Goal: Task Accomplishment & Management: Complete application form

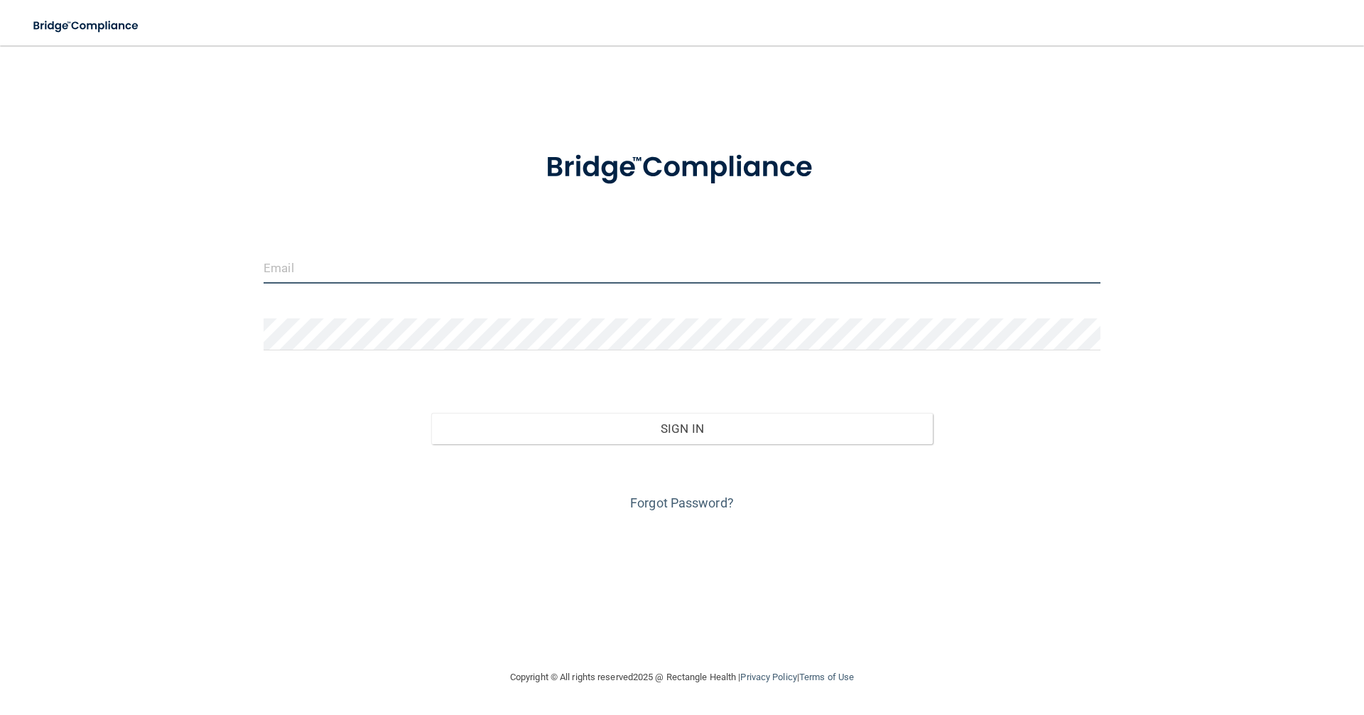
click at [539, 264] on input "email" at bounding box center [682, 268] width 837 height 32
paste input "[EMAIL_ADDRESS][DOMAIN_NAME]"
type input "[EMAIL_ADDRESS][DOMAIN_NAME]"
click at [659, 507] on link "Forgot Password?" at bounding box center [682, 502] width 104 height 15
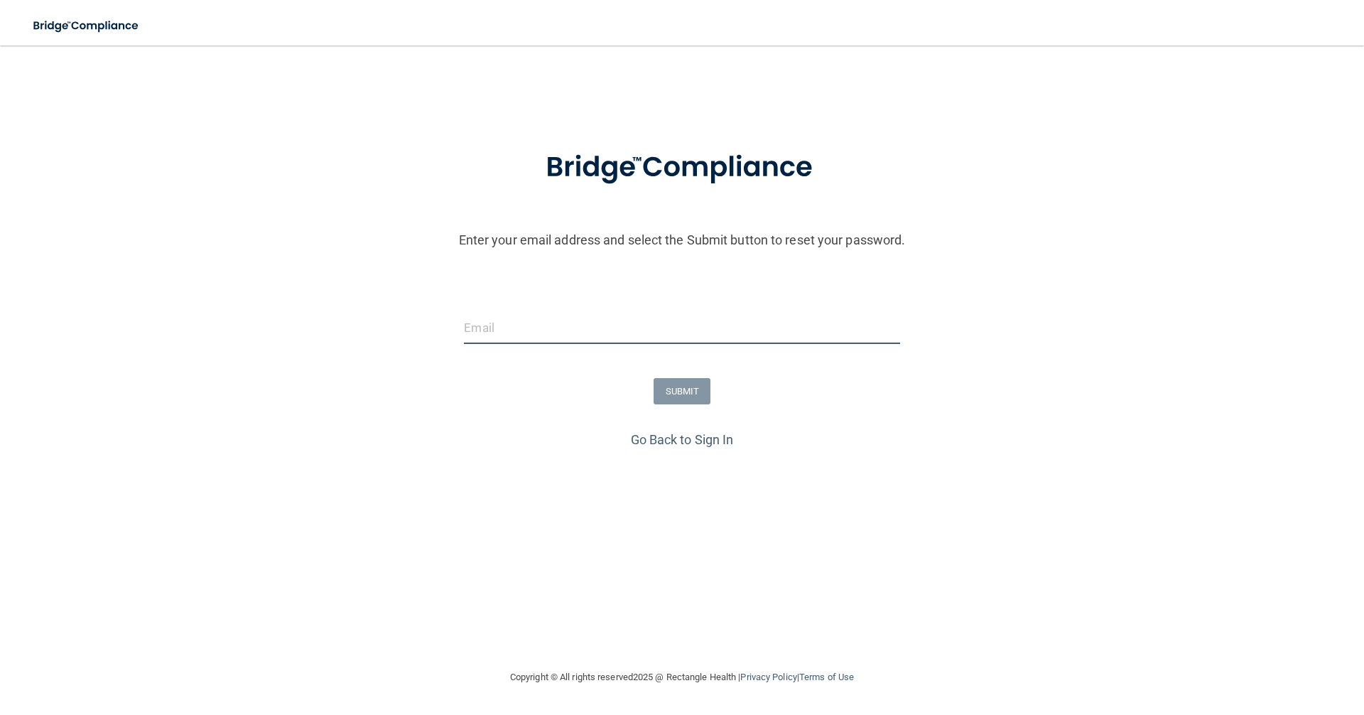
click at [594, 329] on input "email" at bounding box center [682, 328] width 436 height 32
paste input "cromerandcairns@gmail.com"
type input "cromerandcairns@gmail.com"
click at [659, 414] on form "Enter your email address and select the Submit button to reset your password. c…" at bounding box center [682, 279] width 1350 height 297
click at [659, 390] on button "SUBMIT" at bounding box center [683, 391] width 58 height 26
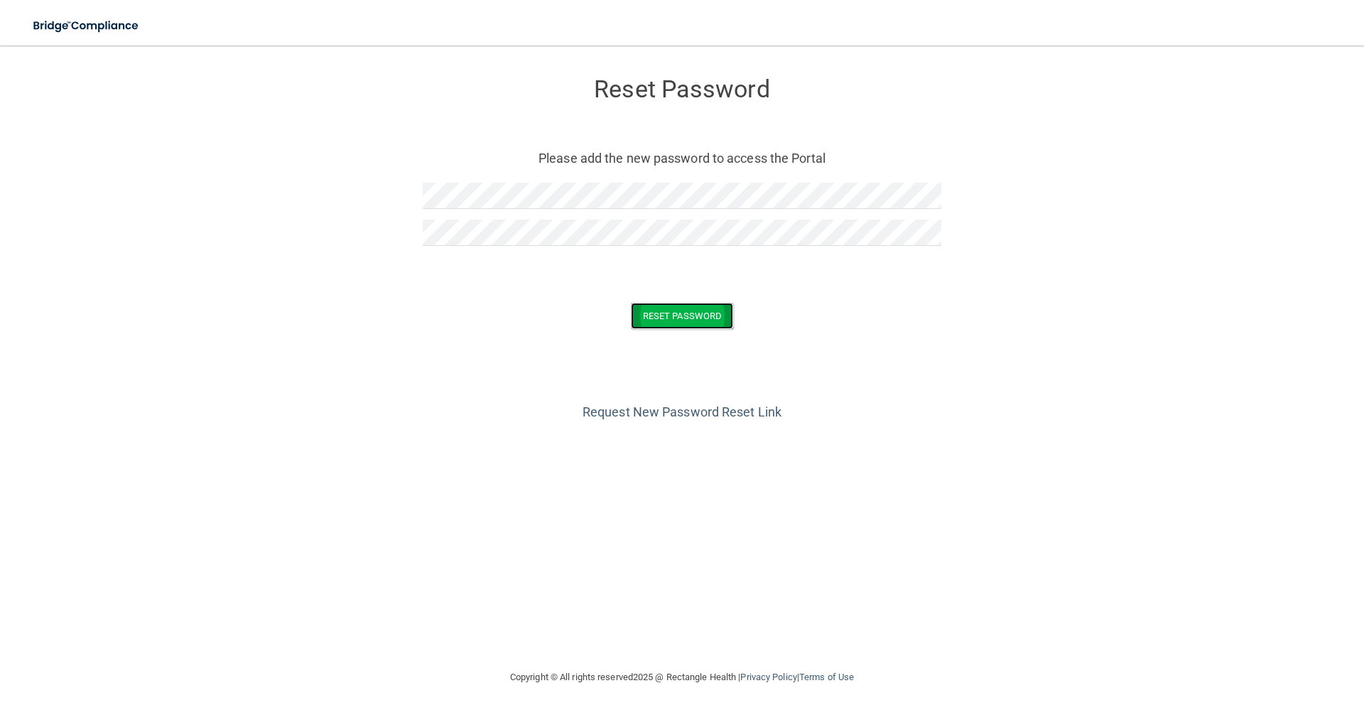
click at [714, 316] on button "Reset Password" at bounding box center [682, 316] width 102 height 26
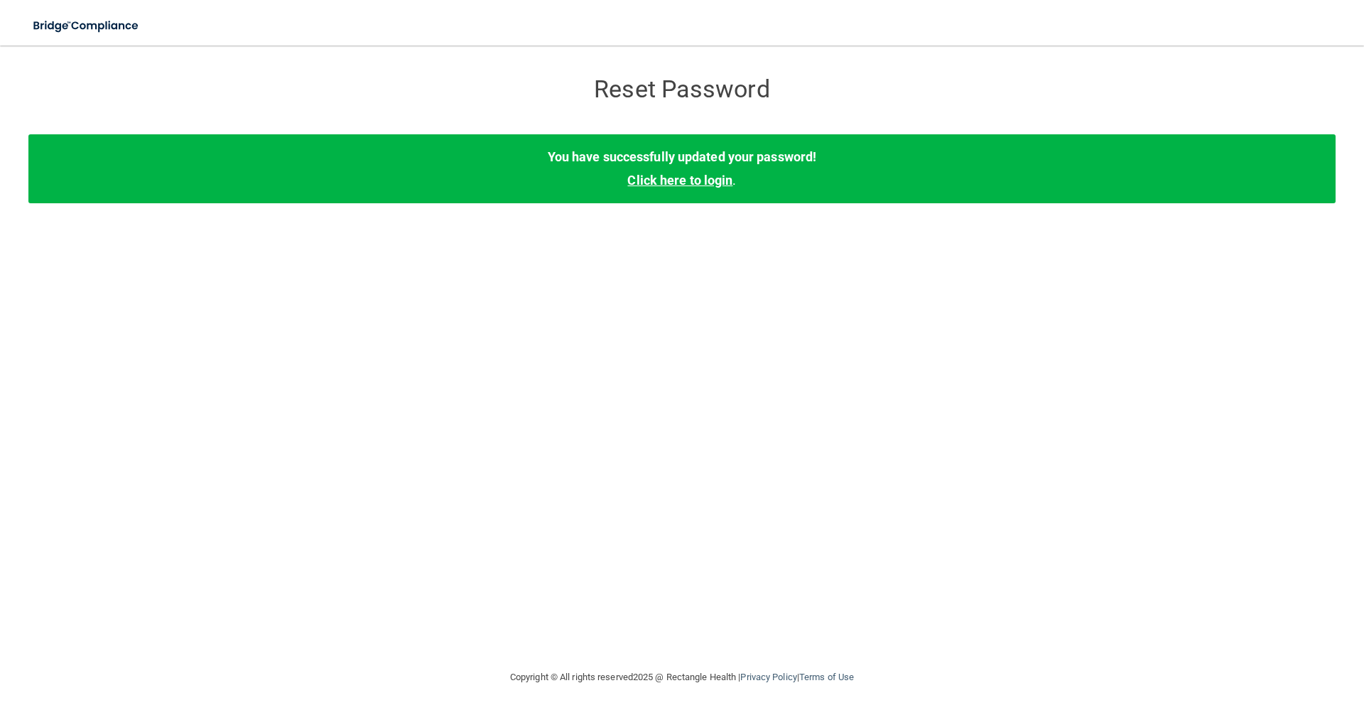
click at [696, 182] on link "Click here to login" at bounding box center [679, 180] width 105 height 15
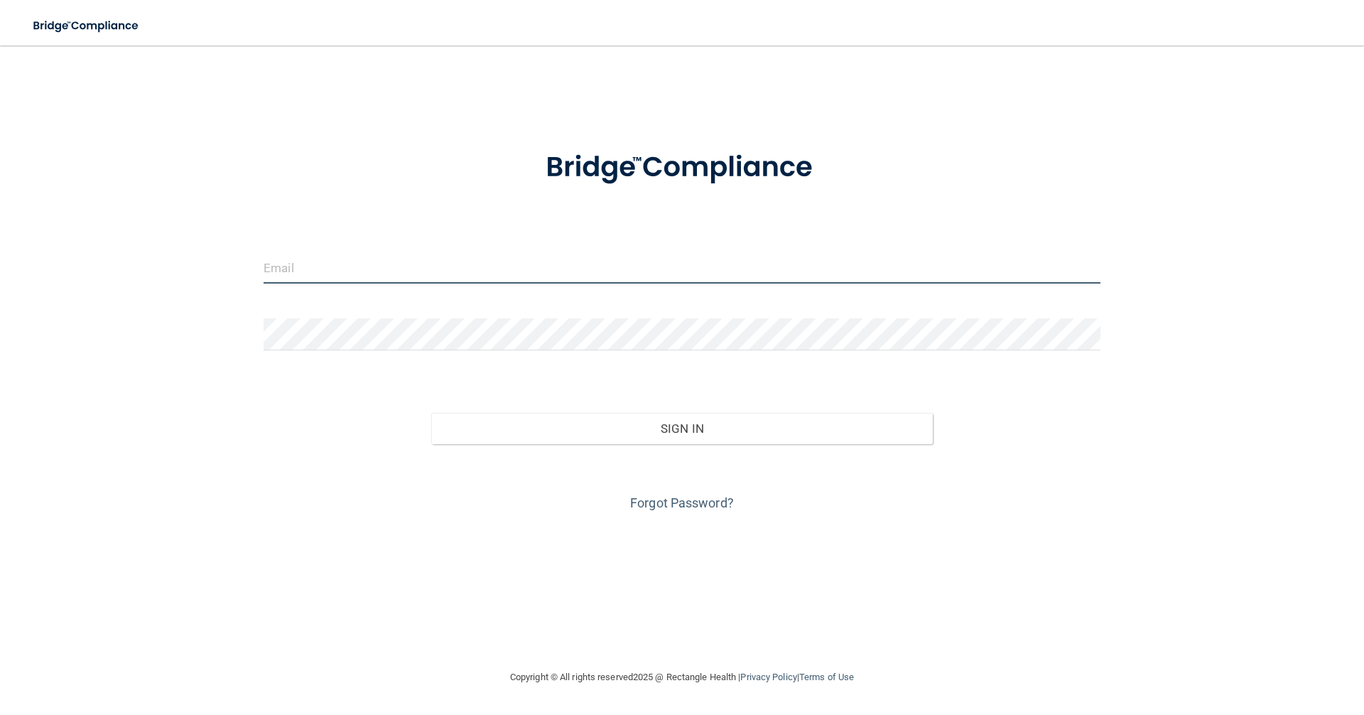
click at [604, 260] on input "email" at bounding box center [682, 268] width 837 height 32
type input "cromerandcairns@gmail.com"
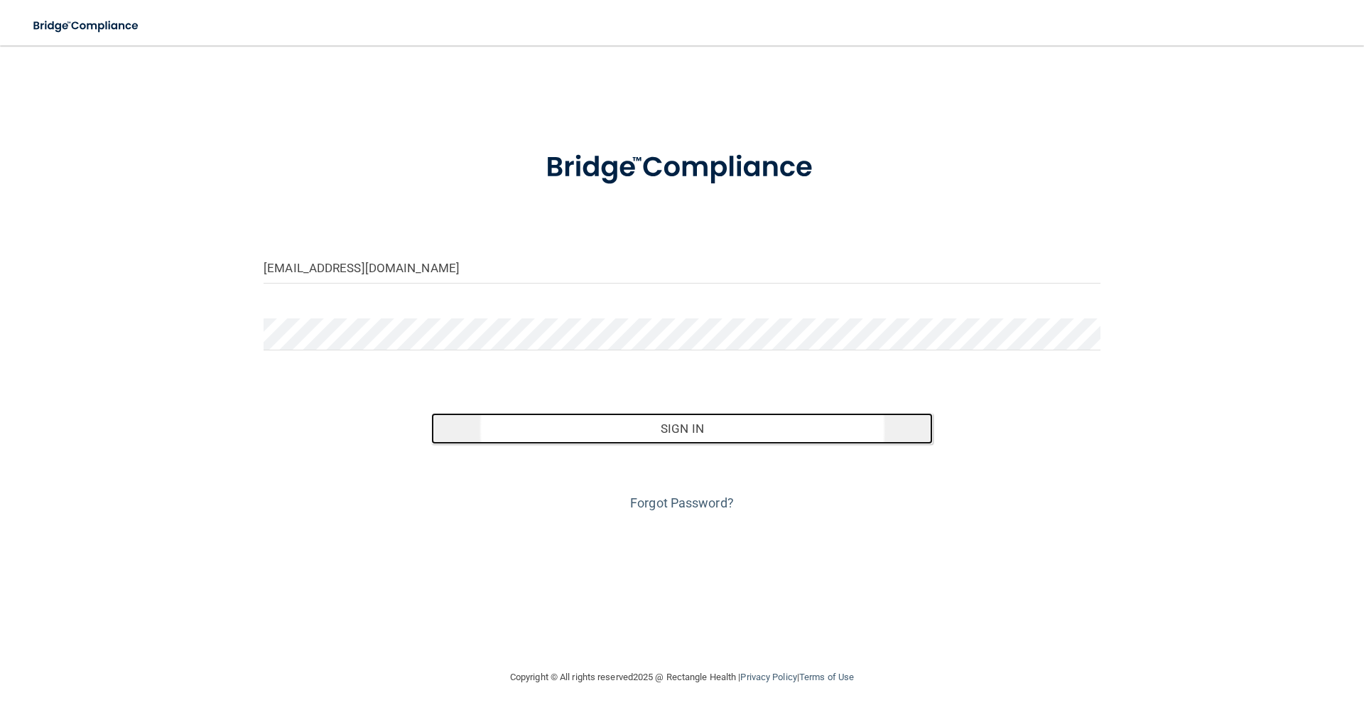
click at [509, 422] on button "Sign In" at bounding box center [682, 428] width 502 height 31
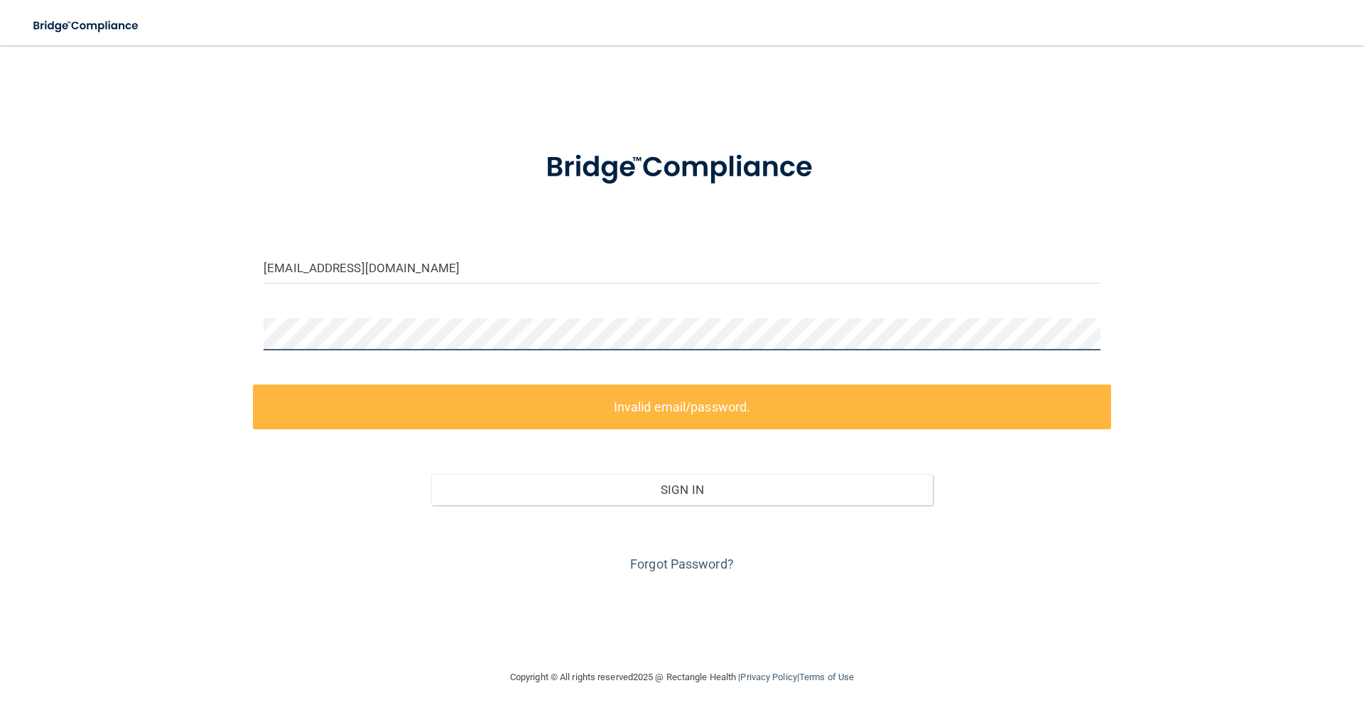
click at [0, 336] on main "cromerandcairns@gmail.com Invalid email/password. You don't have permission to …" at bounding box center [682, 379] width 1364 height 669
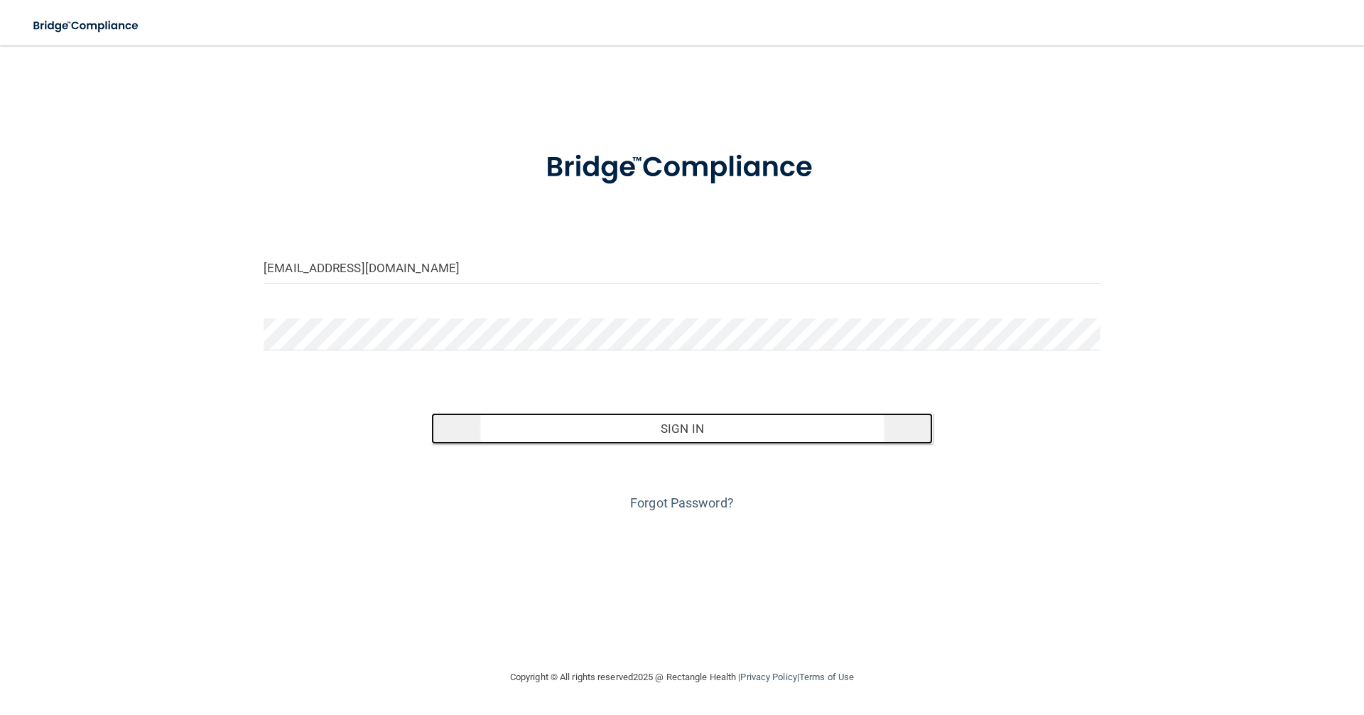
click at [487, 433] on button "Sign In" at bounding box center [682, 428] width 502 height 31
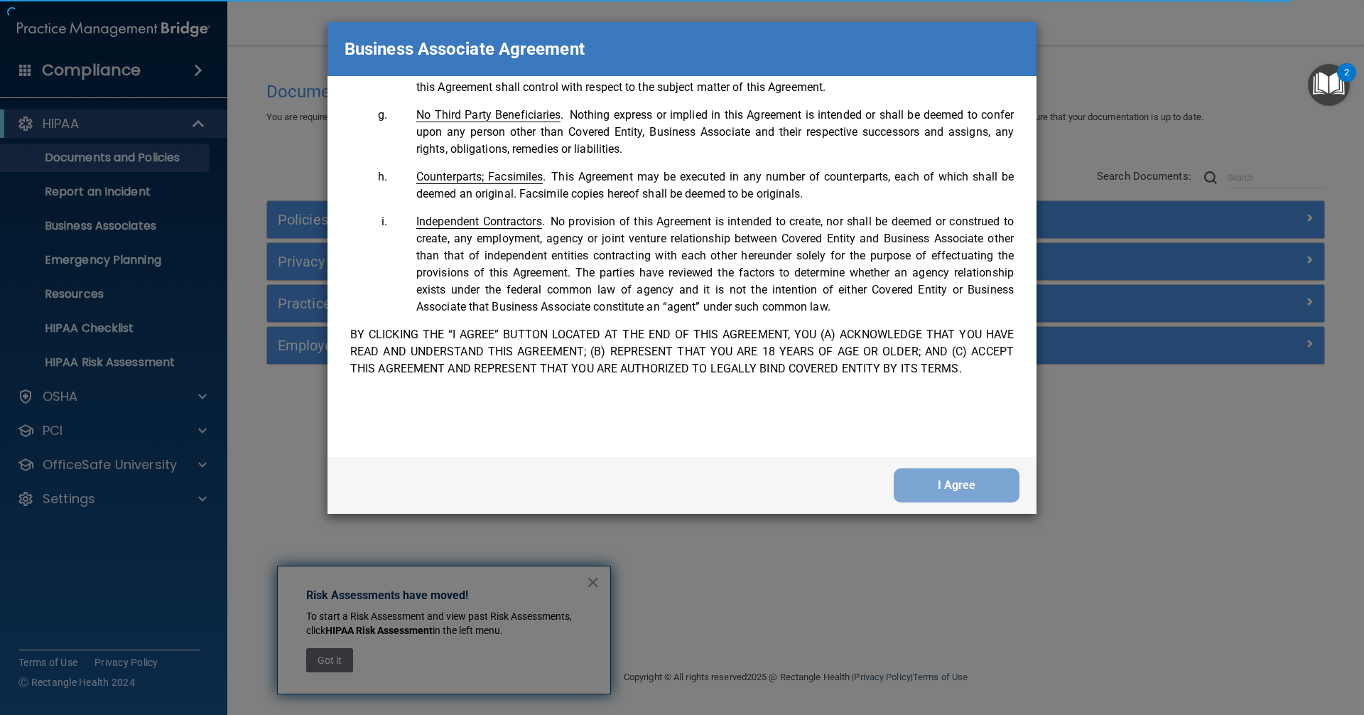
scroll to position [2898, 0]
click at [991, 483] on button "I Agree" at bounding box center [957, 485] width 126 height 34
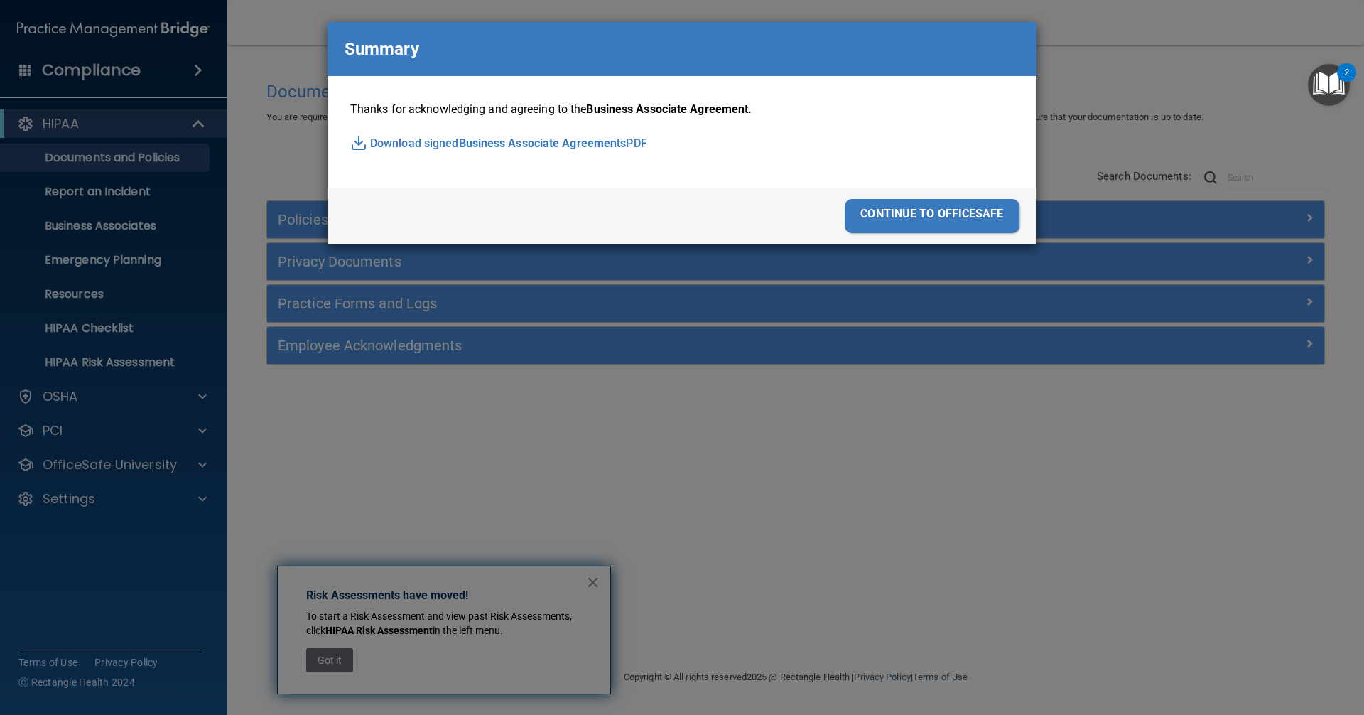
click at [999, 211] on div "continue to officesafe" at bounding box center [932, 216] width 175 height 34
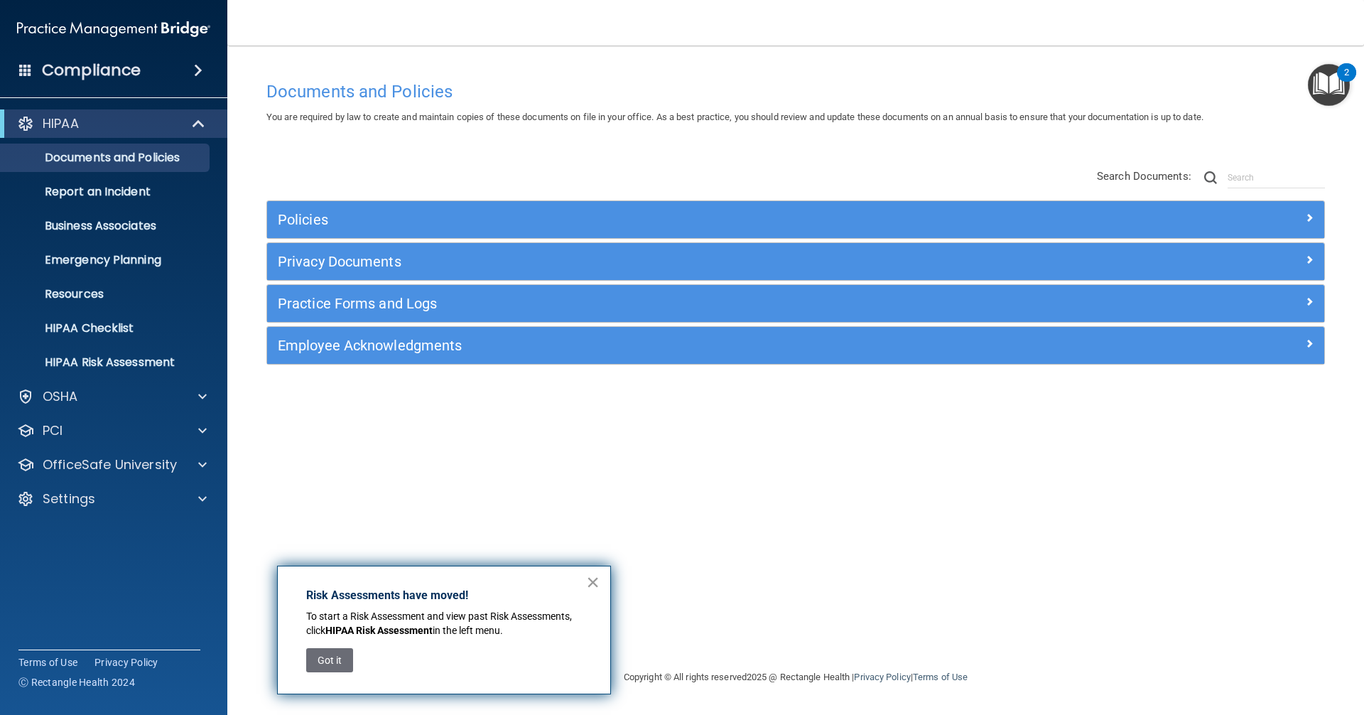
click at [593, 580] on button "×" at bounding box center [593, 582] width 14 height 23
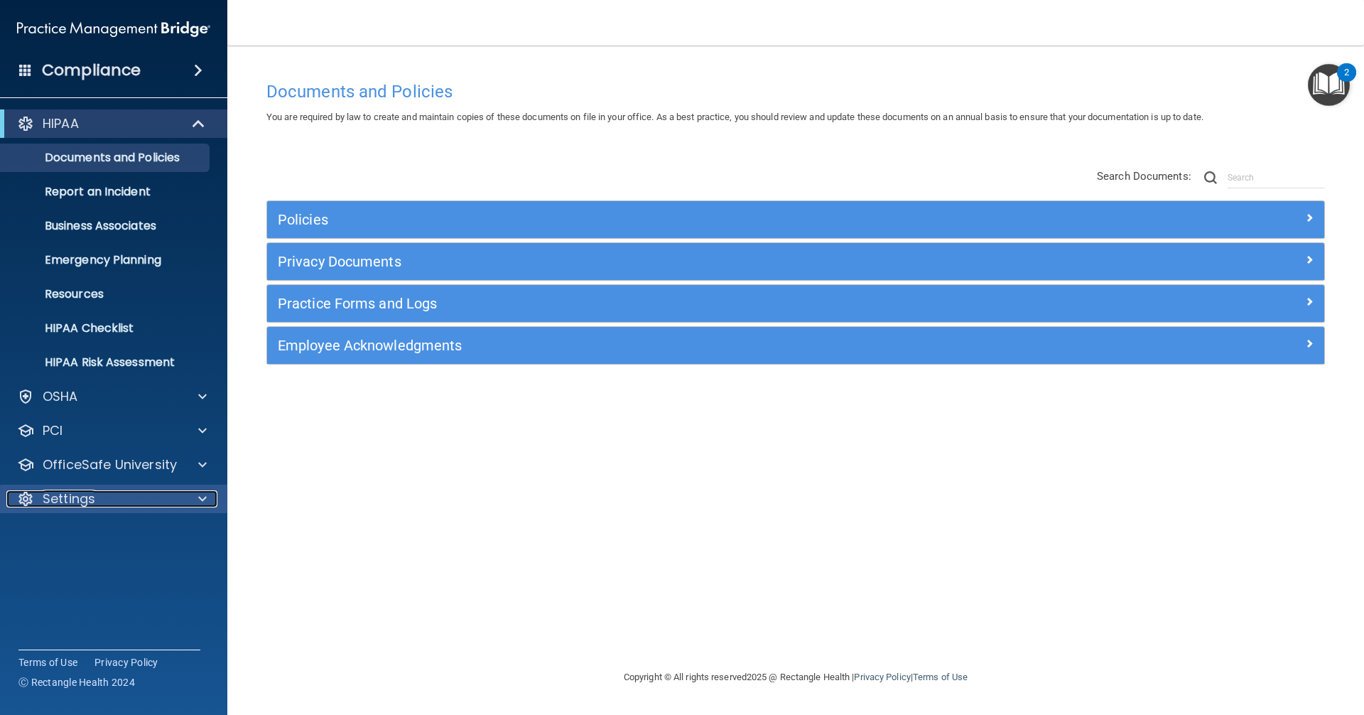
click at [99, 507] on div "Settings" at bounding box center [94, 498] width 176 height 17
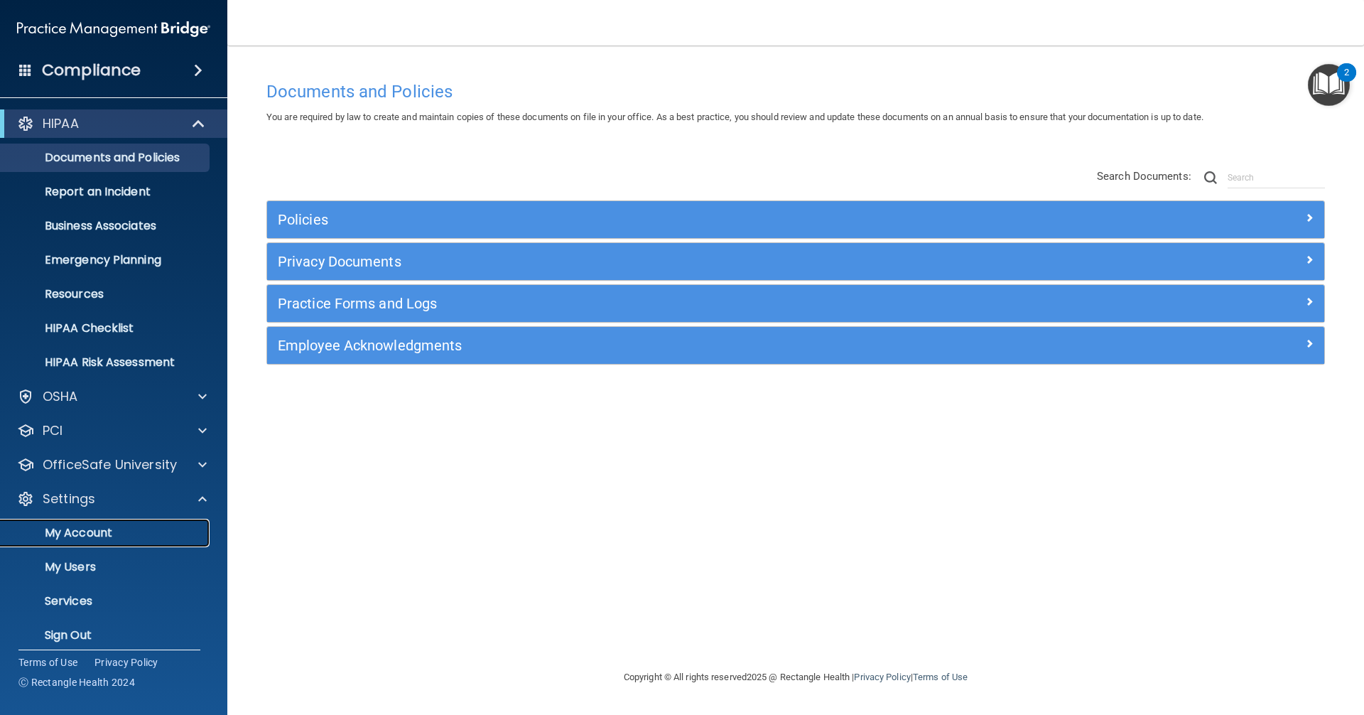
click at [89, 538] on p "My Account" at bounding box center [106, 533] width 194 height 14
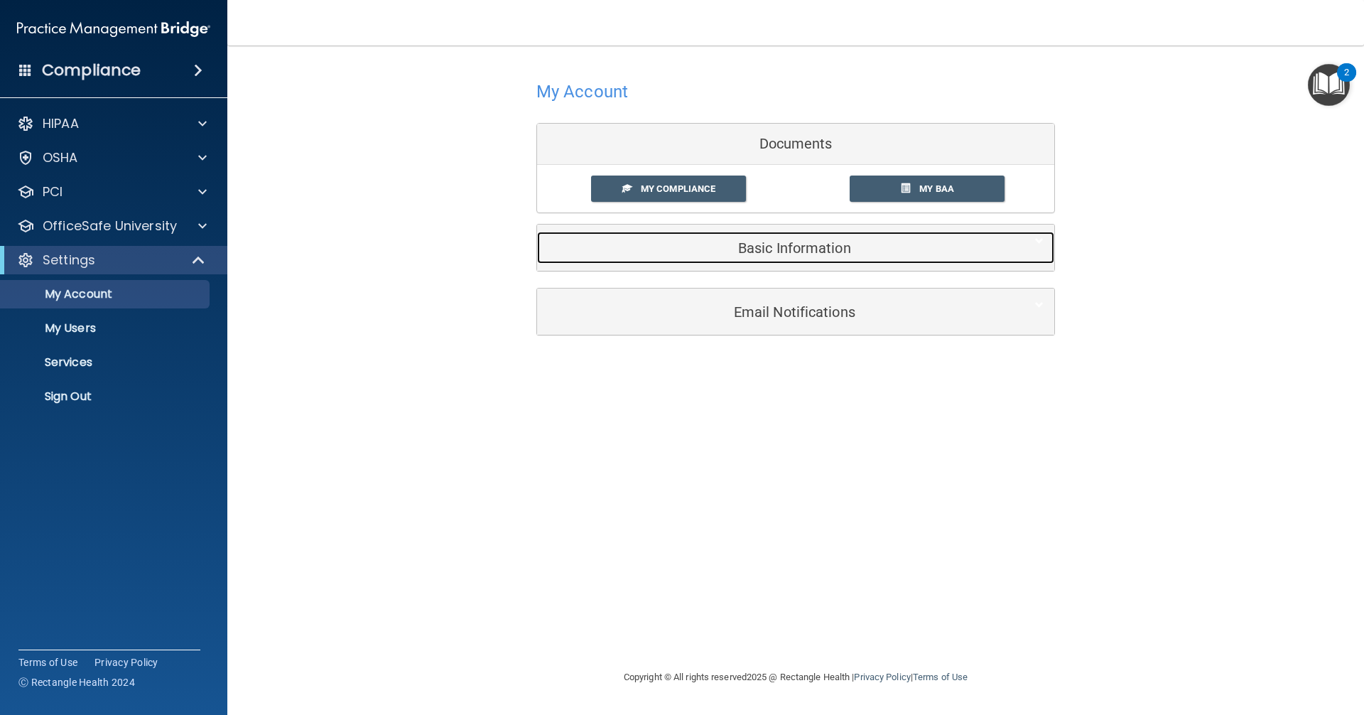
click at [817, 247] on h5 "Basic Information" at bounding box center [774, 248] width 453 height 16
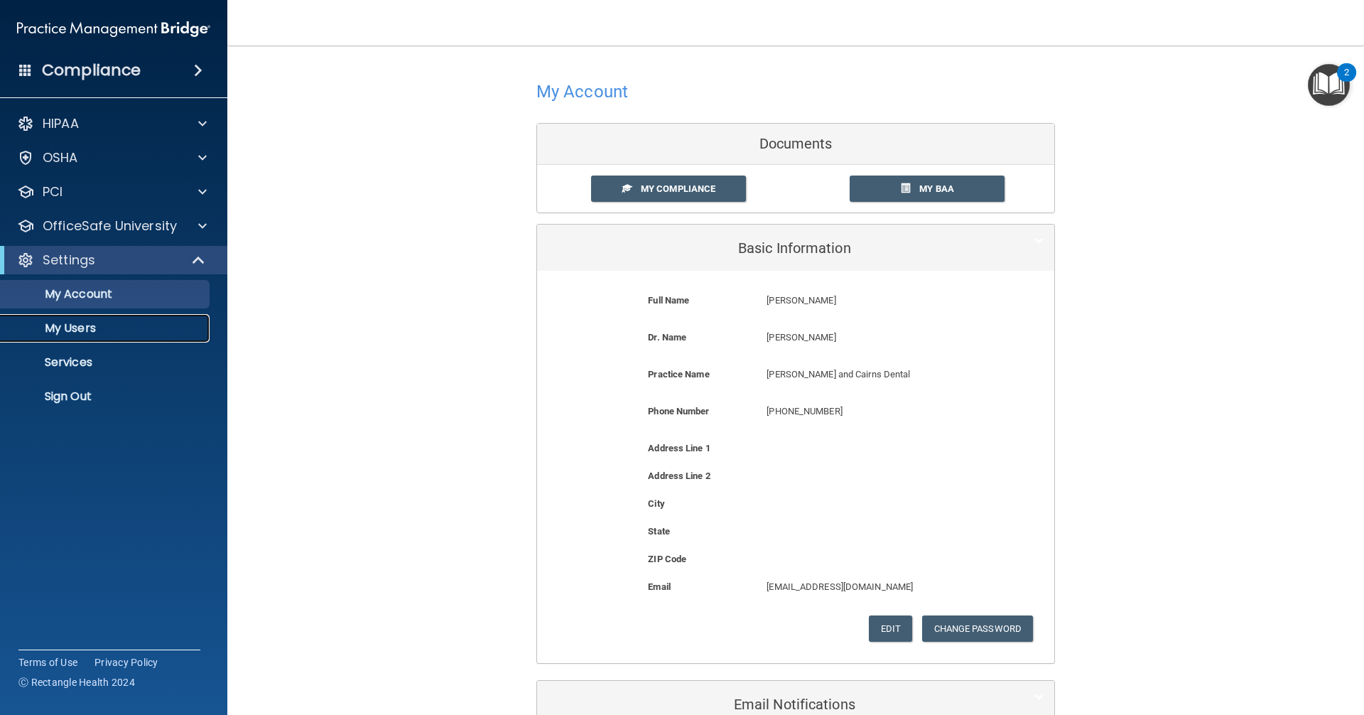
click at [80, 331] on p "My Users" at bounding box center [106, 328] width 194 height 14
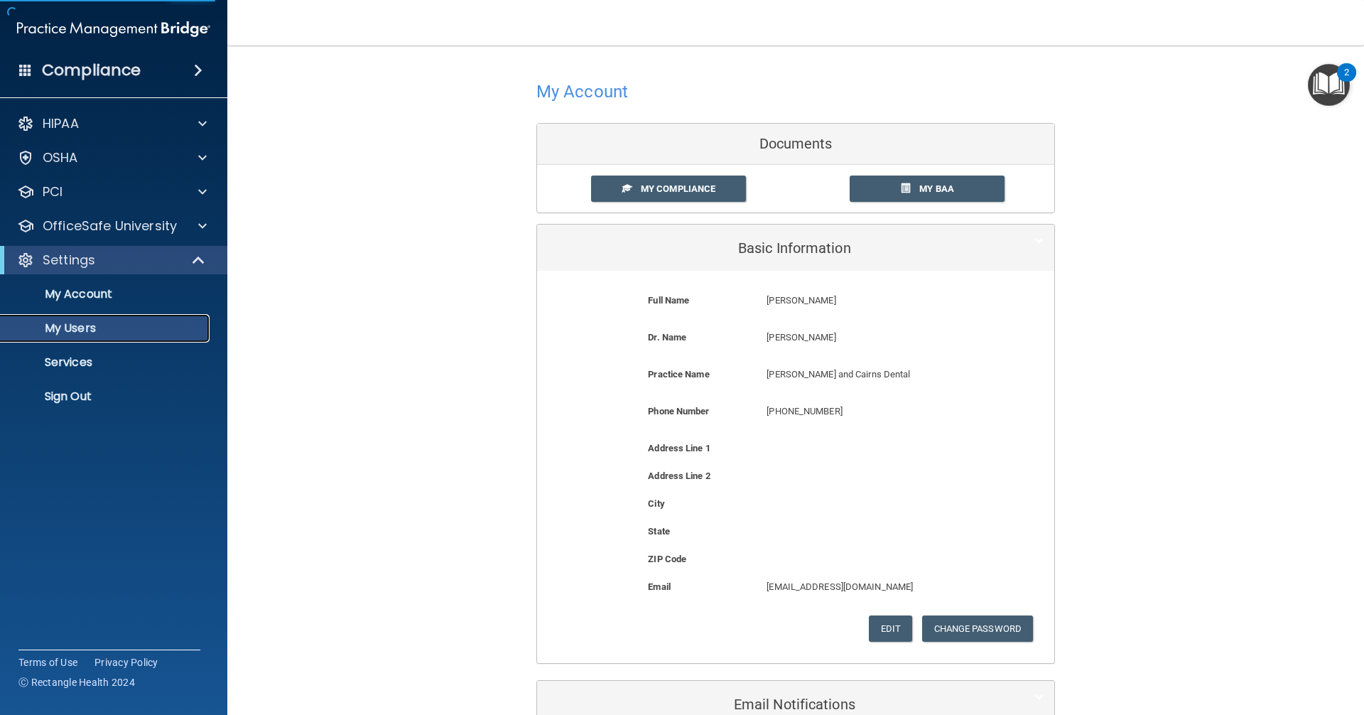
select select "20"
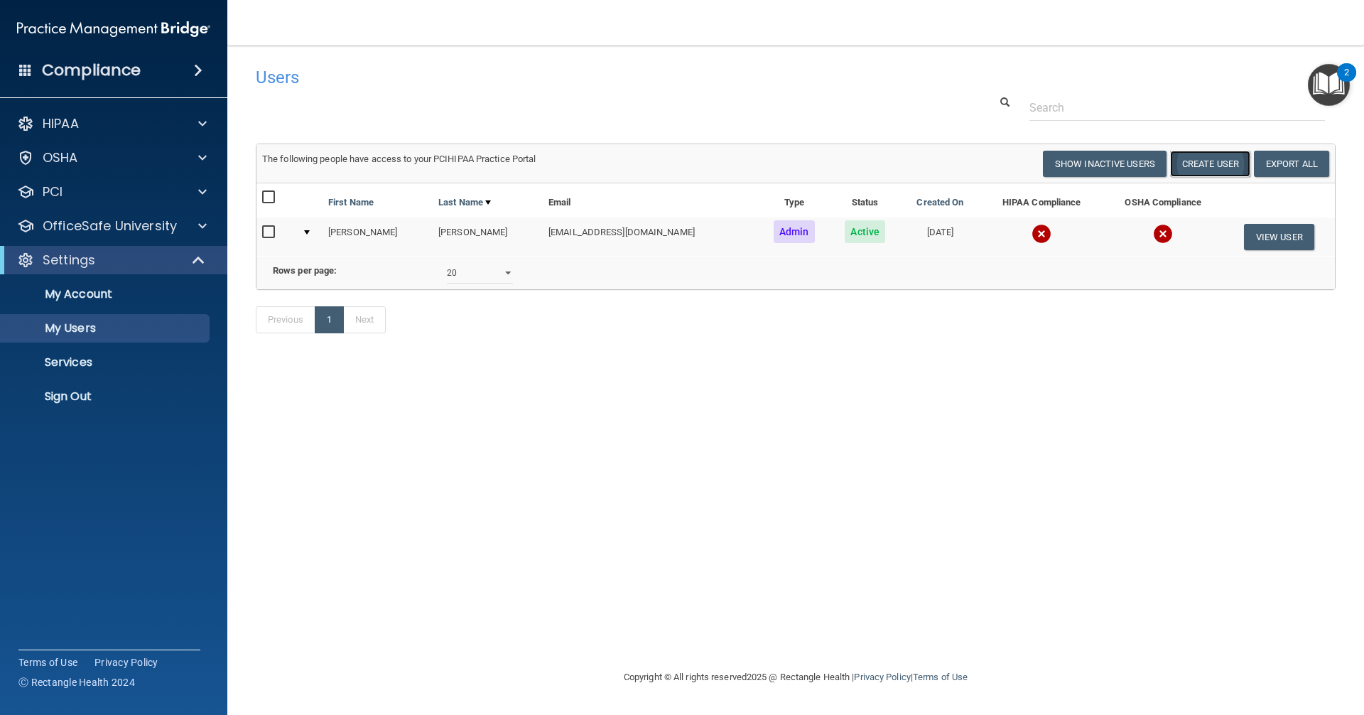
click at [1209, 166] on button "Create User" at bounding box center [1210, 164] width 80 height 26
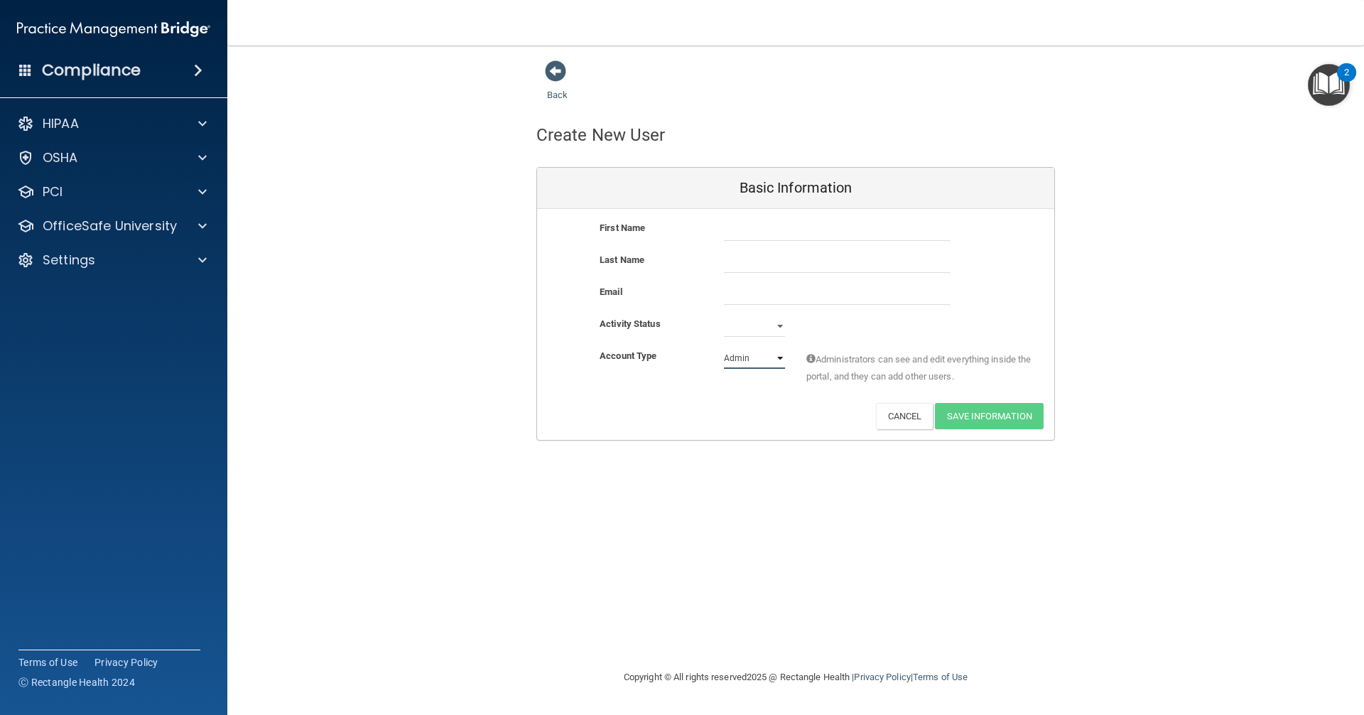
click at [757, 357] on select "Admin Member" at bounding box center [754, 358] width 61 height 21
click at [734, 237] on input "text" at bounding box center [837, 230] width 227 height 21
click at [726, 301] on input "email" at bounding box center [837, 294] width 227 height 21
click at [765, 230] on input "text" at bounding box center [837, 230] width 227 height 21
click at [921, 539] on div "Back Create New User Basic Information First Name Last Name Email Activity Stat…" at bounding box center [796, 357] width 1080 height 595
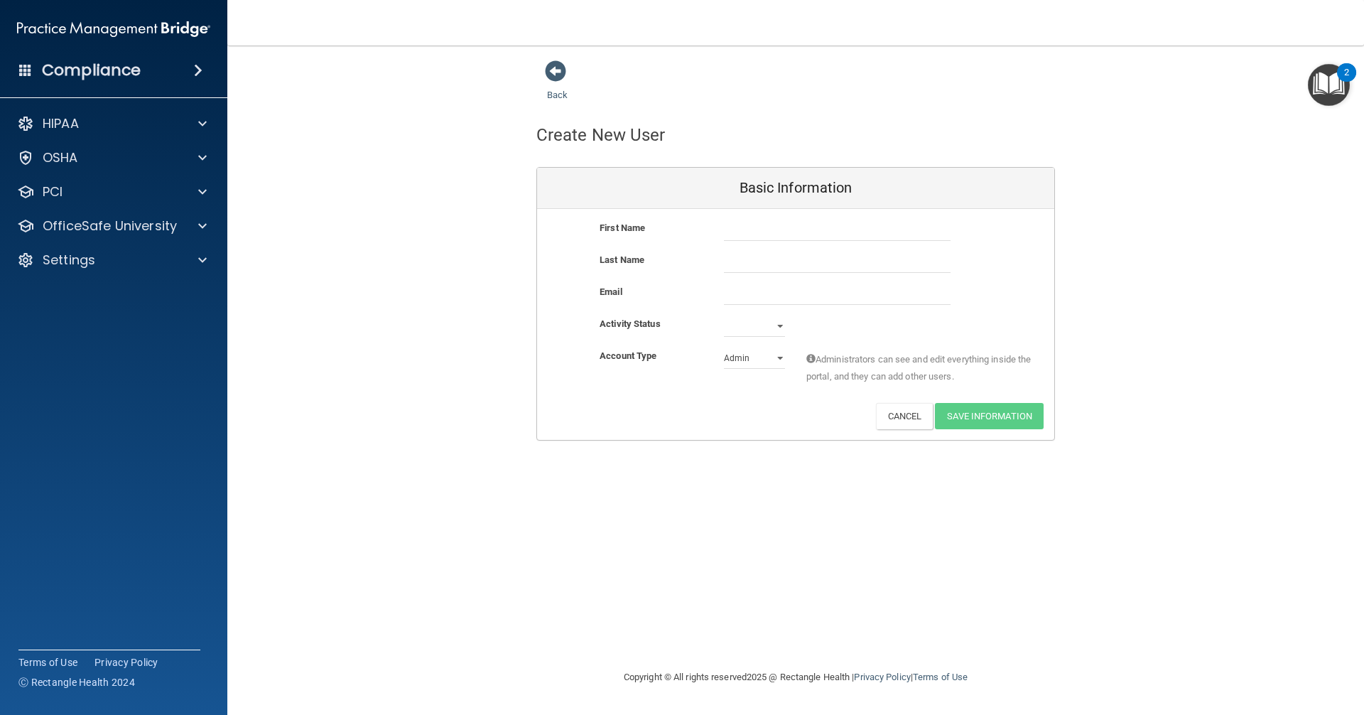
click at [746, 219] on div "First Name Last Name Email Activity Status Active Inactive Account Type Practic…" at bounding box center [795, 324] width 517 height 231
click at [747, 220] on input "text" at bounding box center [837, 230] width 227 height 21
type input "Julie"
type input "Cromer"
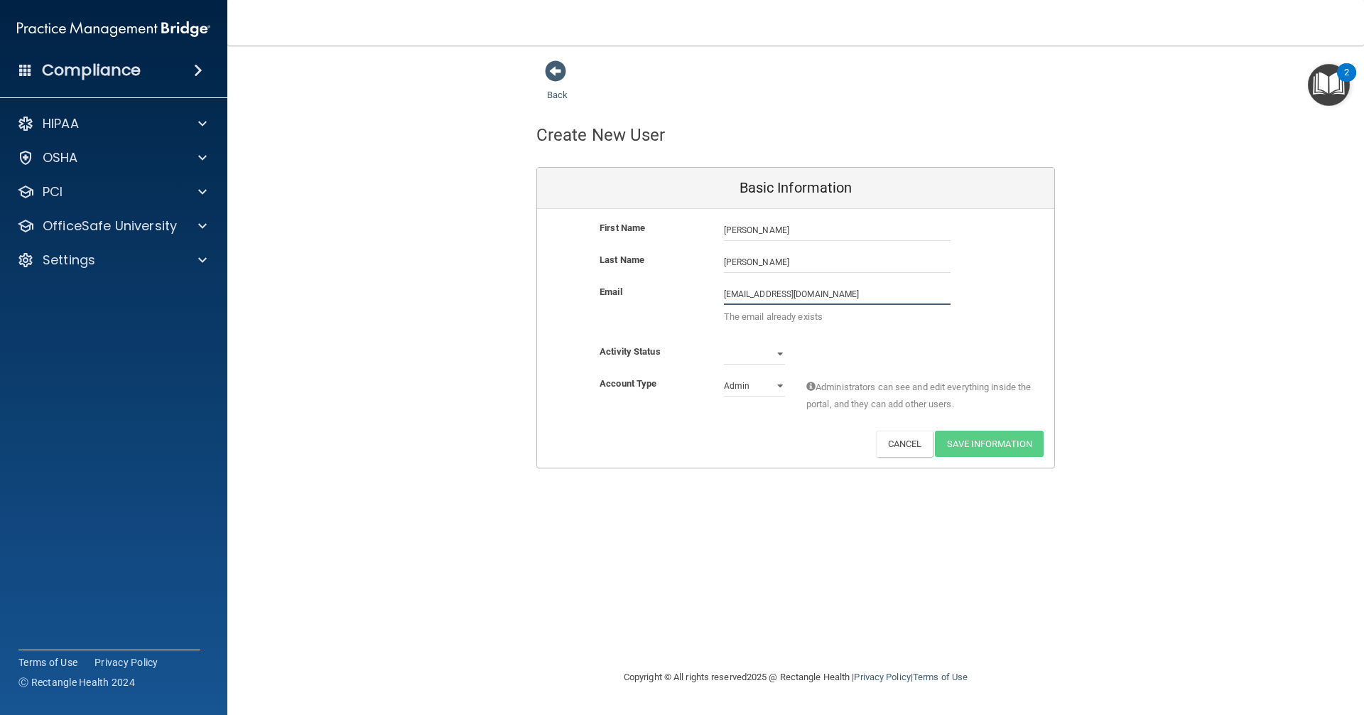
drag, startPoint x: 861, startPoint y: 291, endPoint x: 266, endPoint y: 258, distance: 596.5
click at [284, 222] on div "Back Create New User Basic Information First Name Julie Cromer Julie Last Name …" at bounding box center [796, 264] width 1080 height 409
type input "julieacromer@gmail.com"
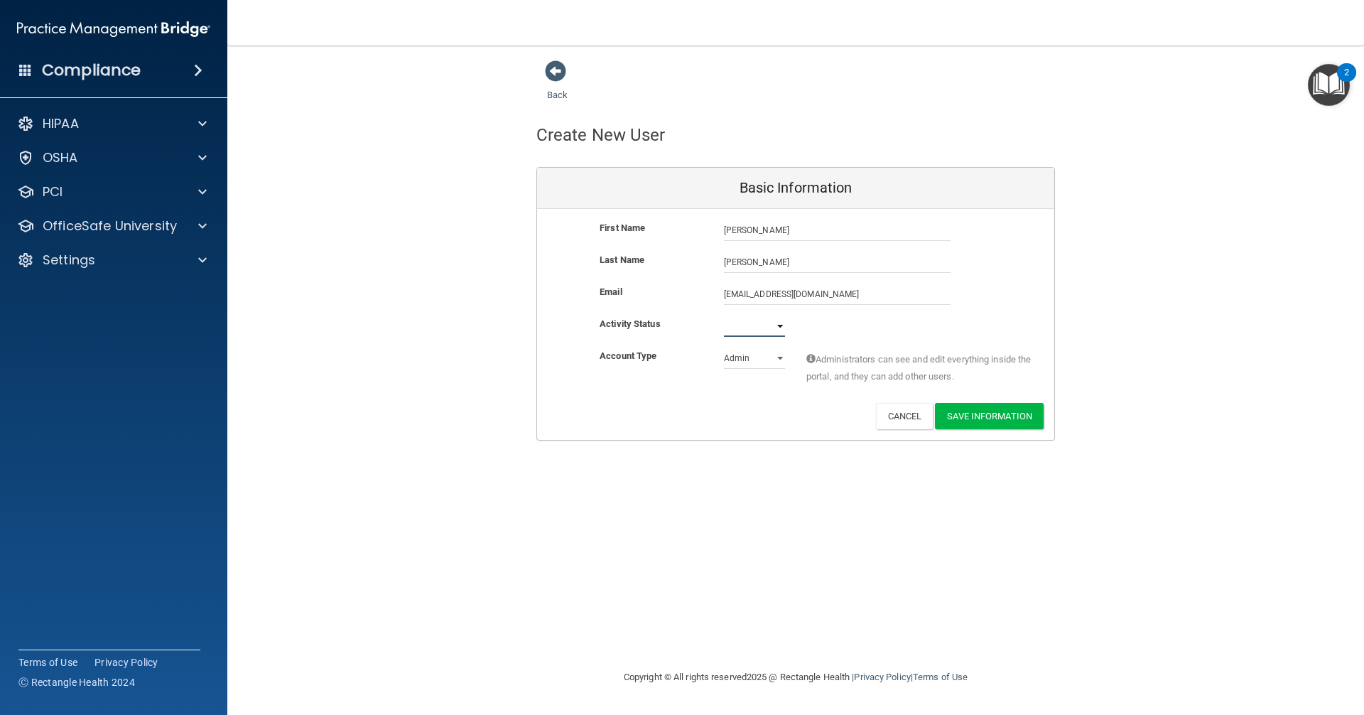
click at [760, 320] on select "Active Inactive" at bounding box center [754, 326] width 61 height 21
select select "active"
click at [724, 316] on select "Active Inactive" at bounding box center [754, 326] width 61 height 21
click at [779, 362] on select "Admin Member" at bounding box center [754, 358] width 61 height 21
click at [724, 348] on select "Admin Member" at bounding box center [754, 358] width 61 height 21
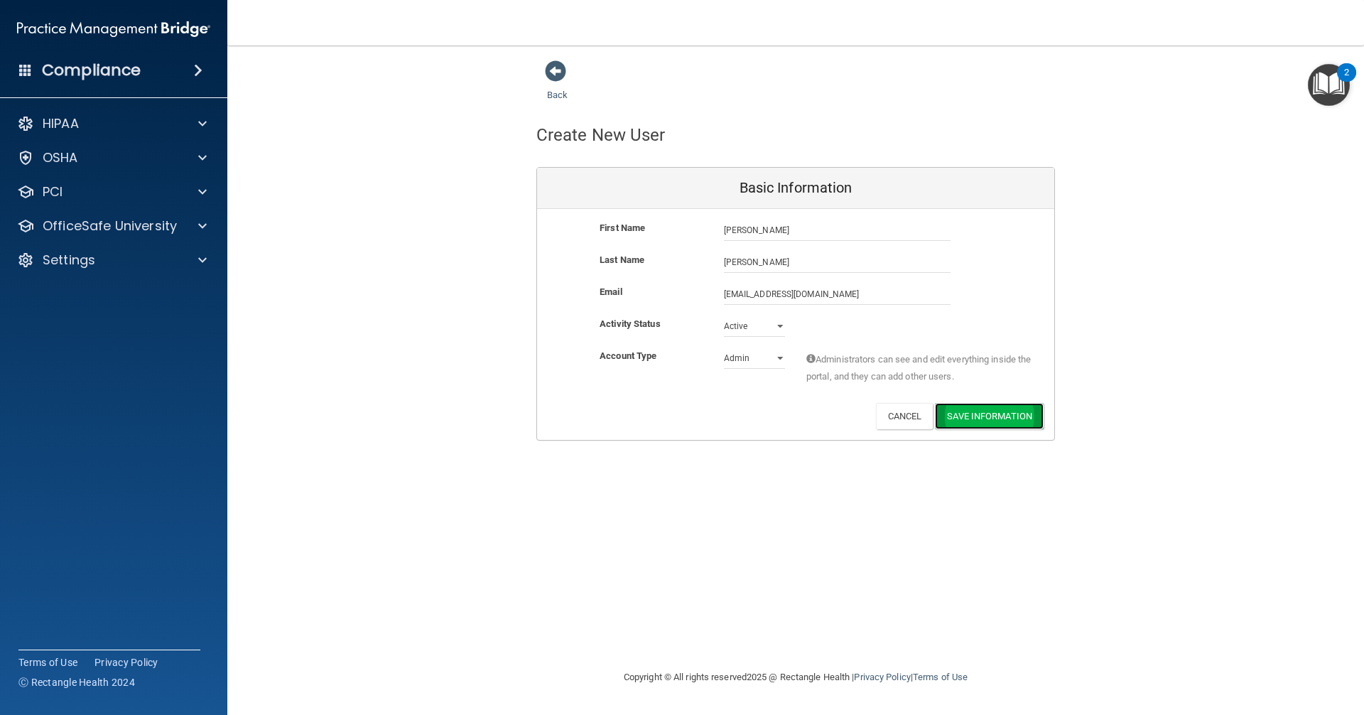
click at [971, 414] on button "Save Information" at bounding box center [989, 416] width 109 height 26
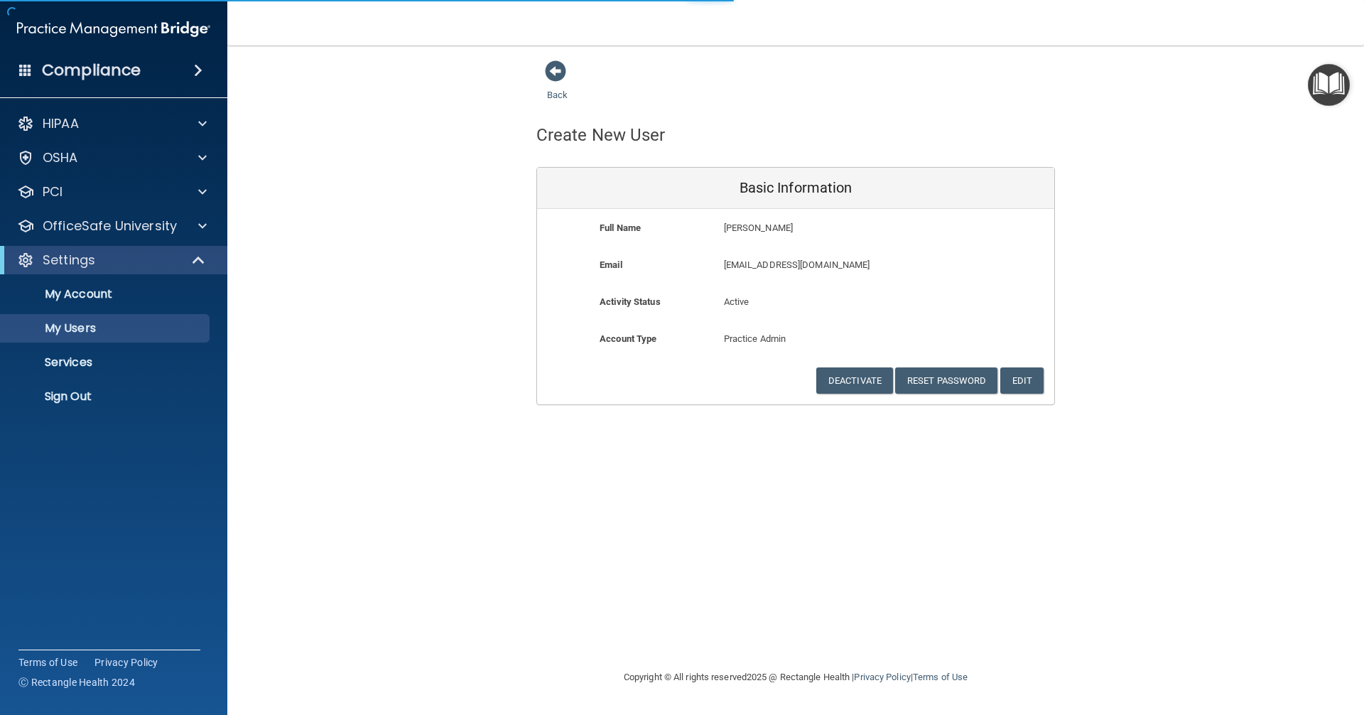
select select "20"
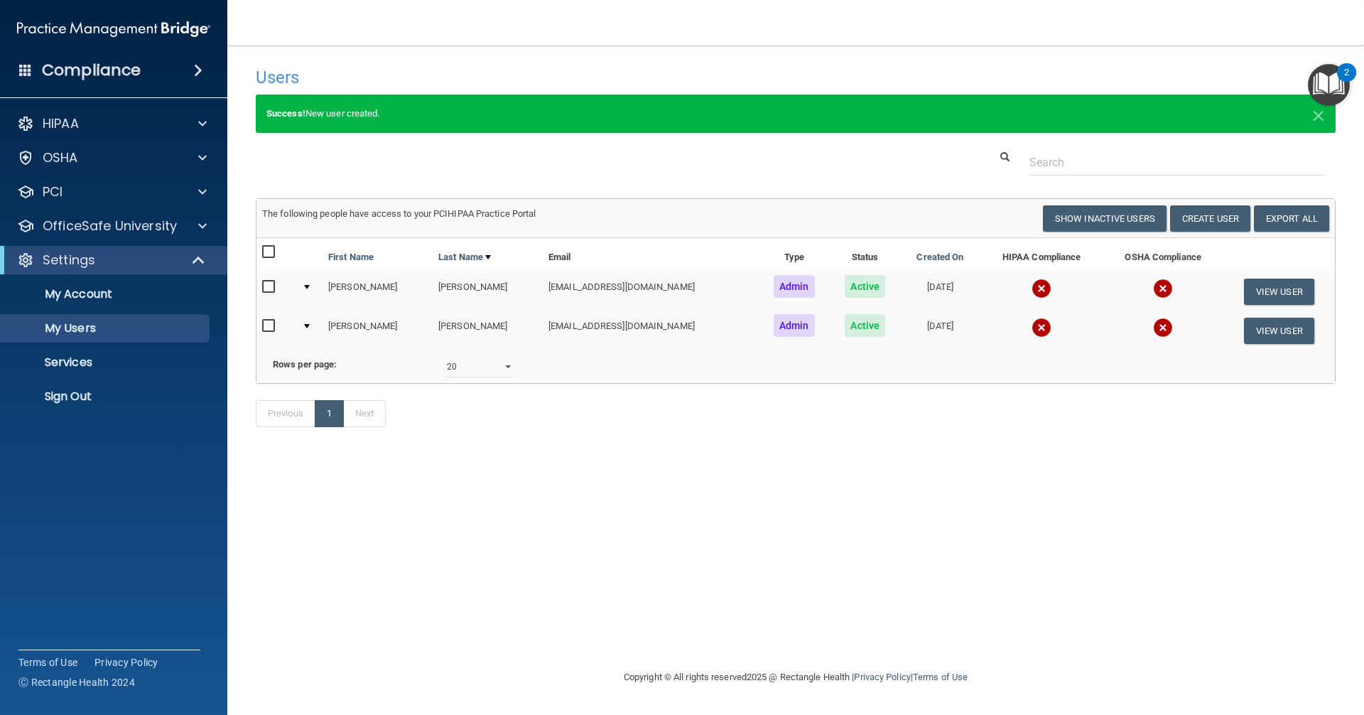
click at [1032, 289] on img at bounding box center [1042, 289] width 20 height 20
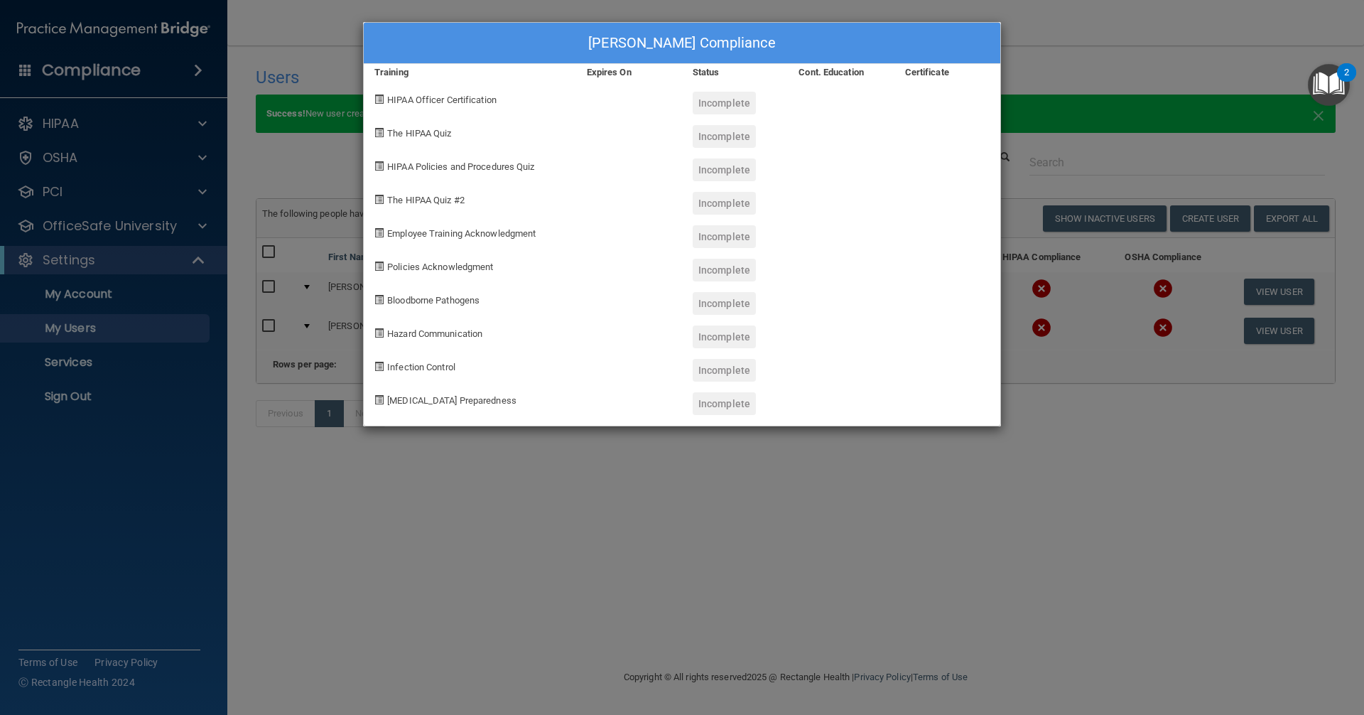
click at [1045, 39] on div "Julie Cromer's Compliance Training Expires On Status Cont. Education Certificat…" at bounding box center [682, 357] width 1364 height 715
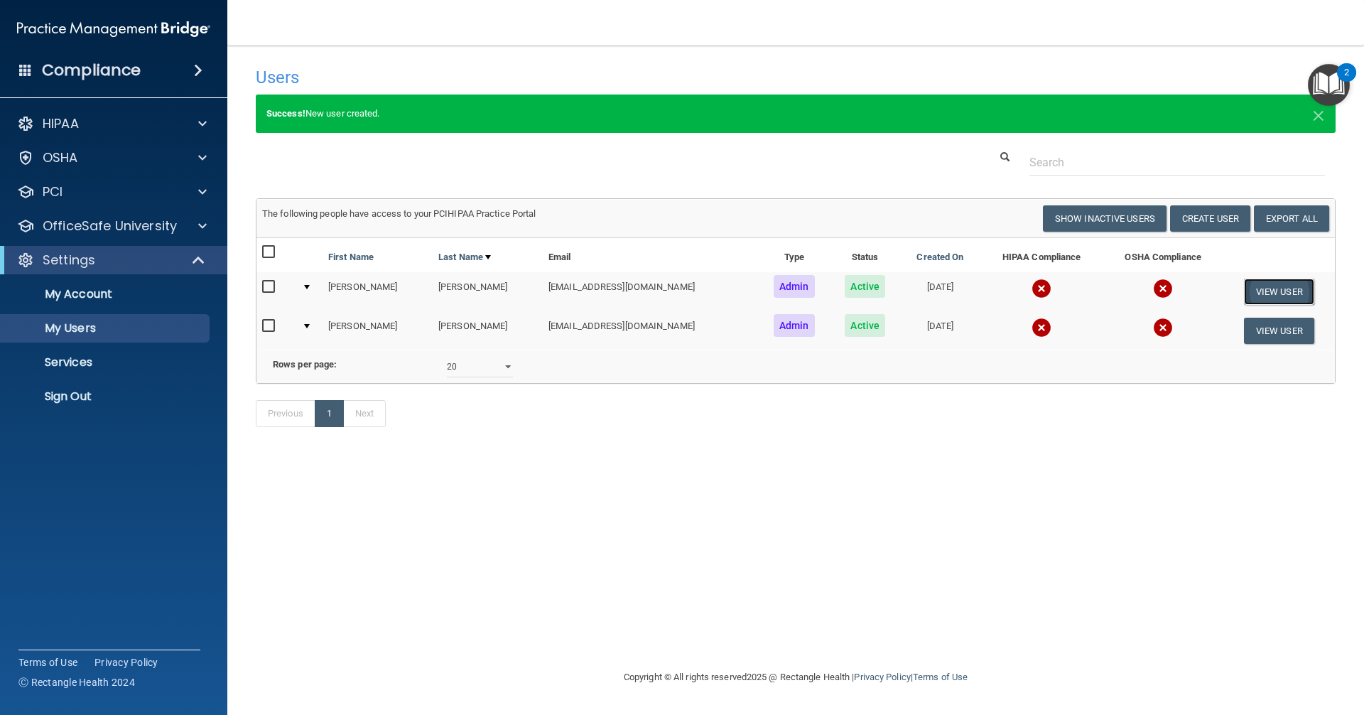
click at [1292, 293] on button "View User" at bounding box center [1279, 292] width 70 height 26
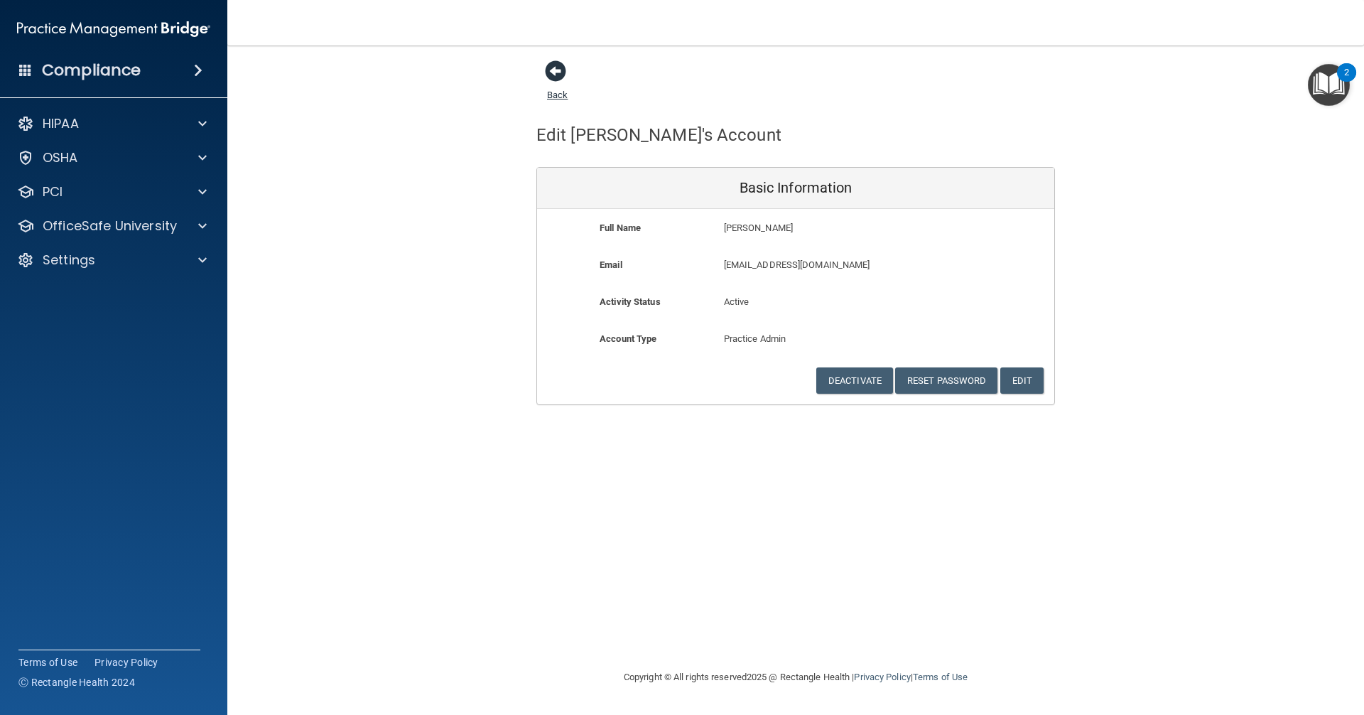
click at [560, 65] on span at bounding box center [555, 70] width 21 height 21
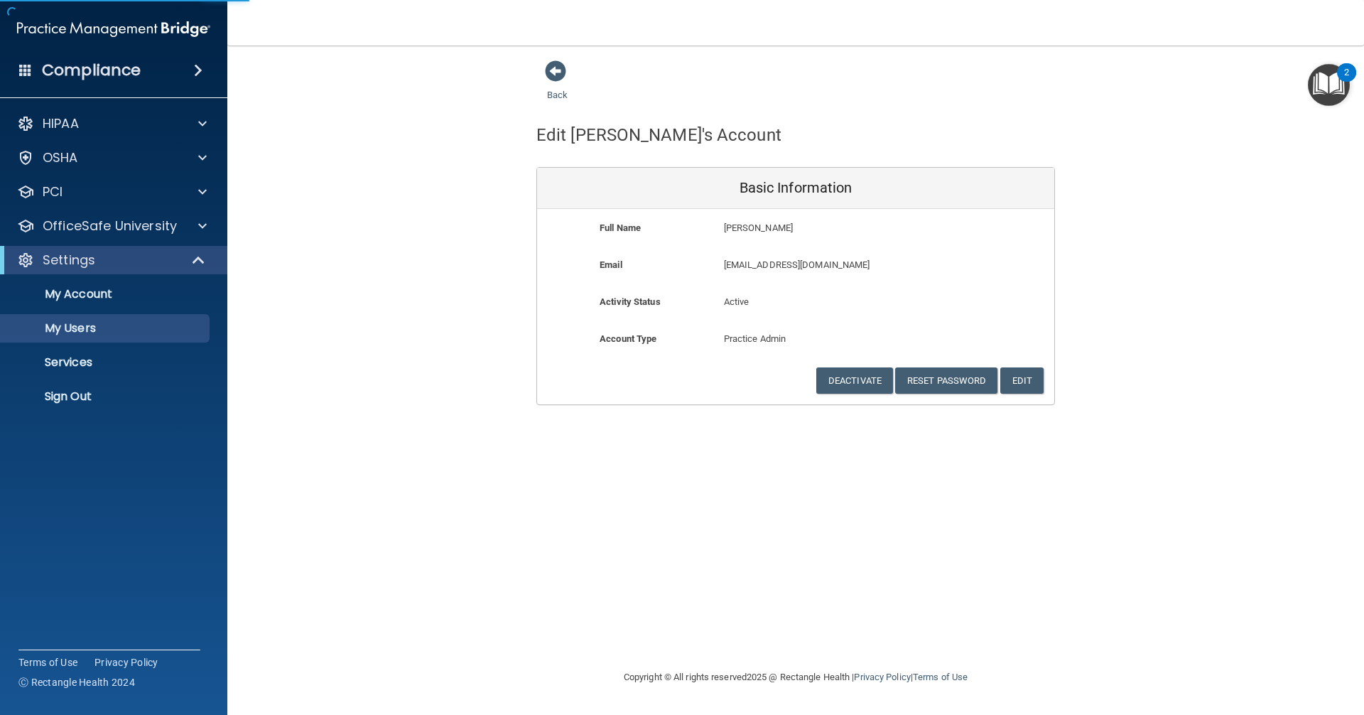
select select "20"
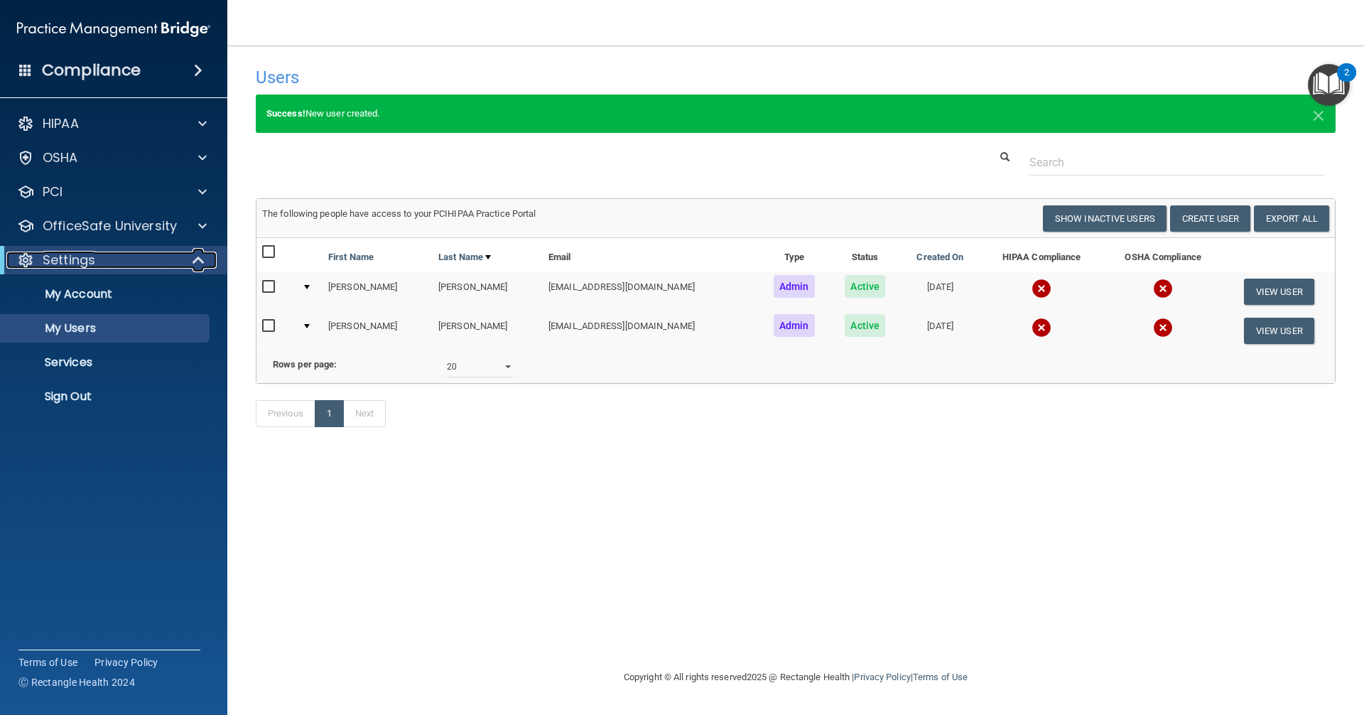
click at [82, 264] on p "Settings" at bounding box center [69, 260] width 53 height 17
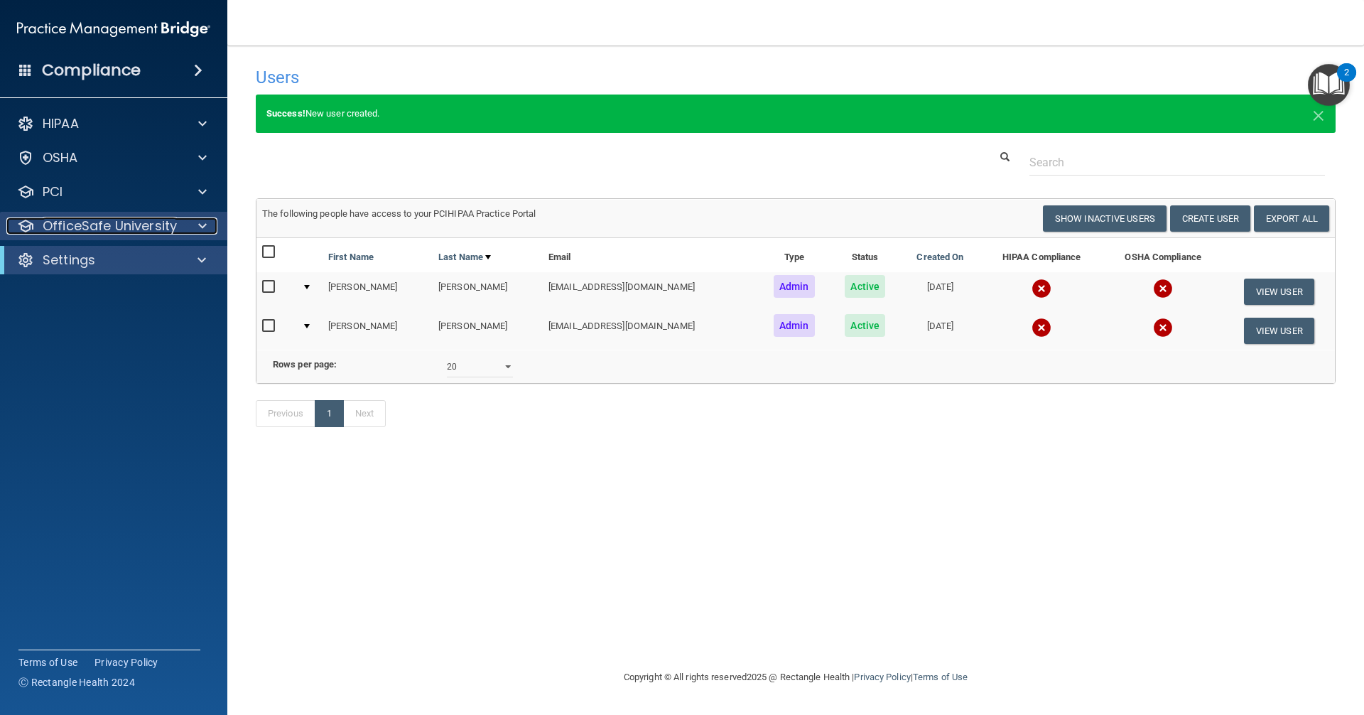
click at [113, 227] on p "OfficeSafe University" at bounding box center [110, 225] width 134 height 17
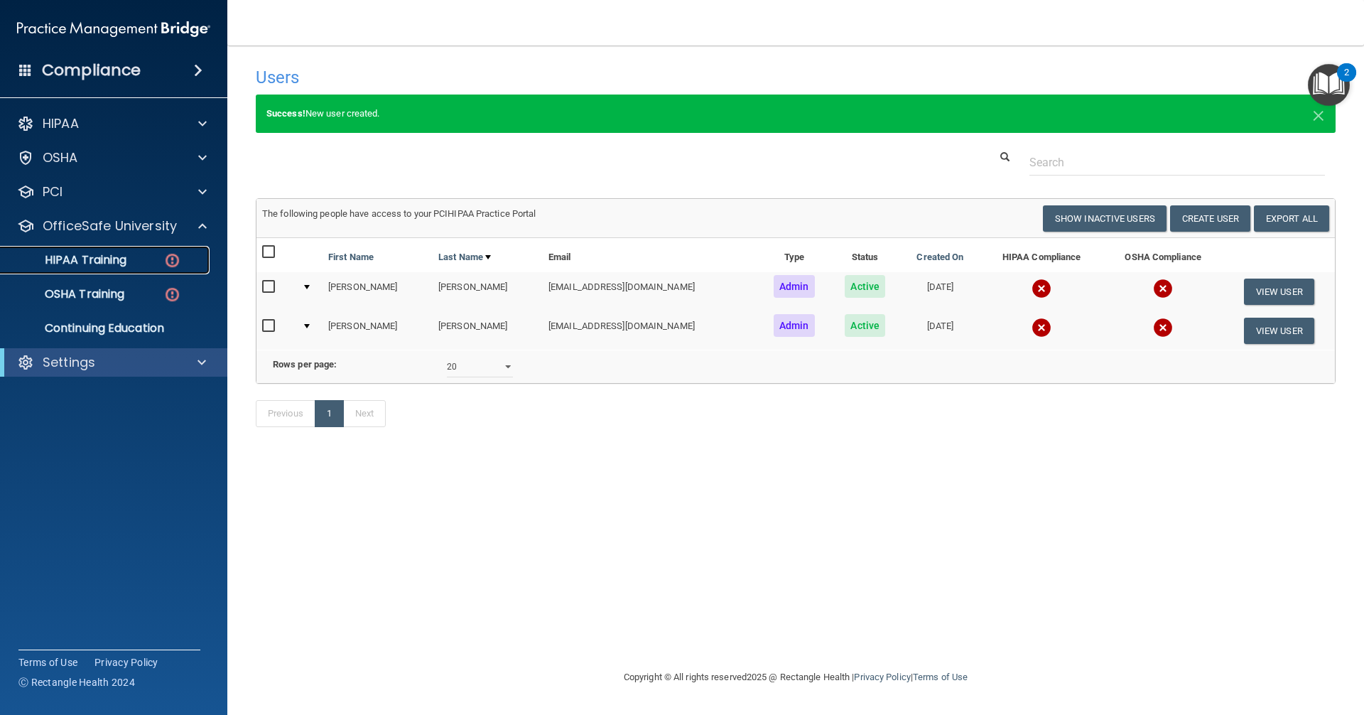
click at [120, 264] on p "HIPAA Training" at bounding box center [67, 260] width 117 height 14
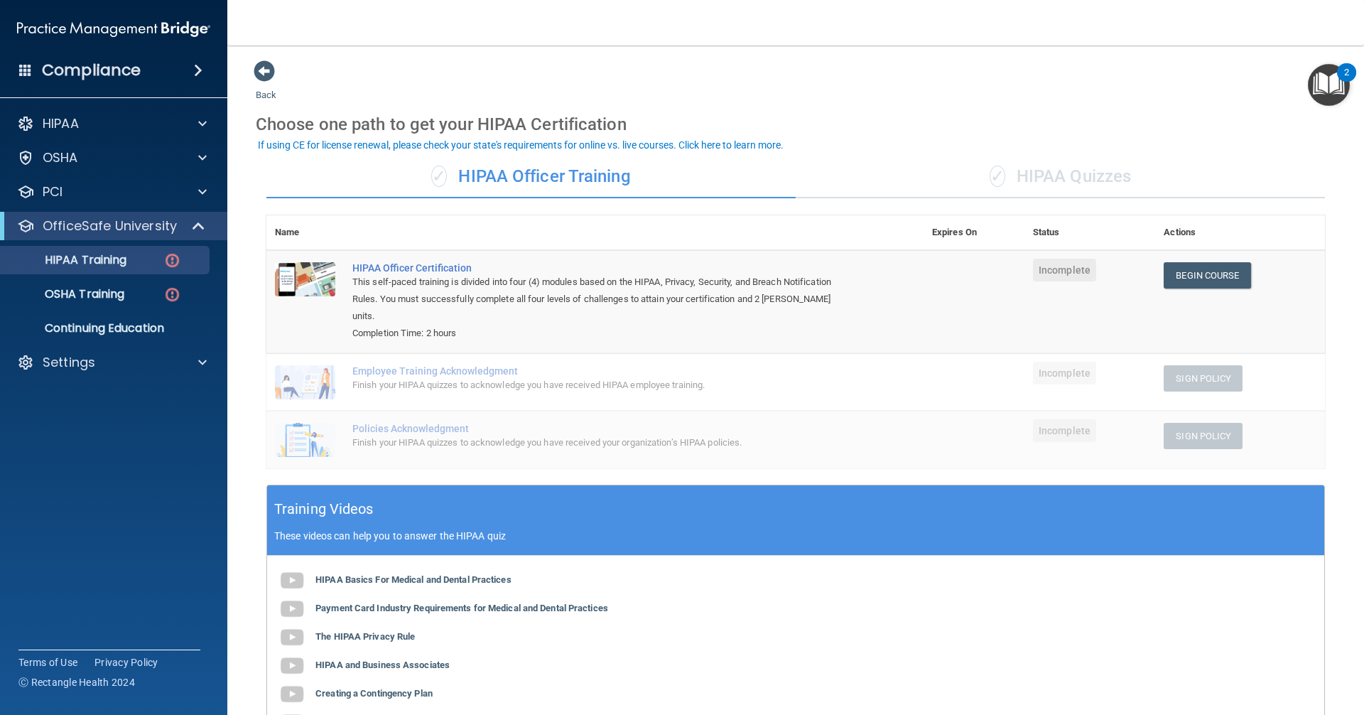
click at [1131, 185] on div "✓ HIPAA Quizzes" at bounding box center [1060, 177] width 529 height 43
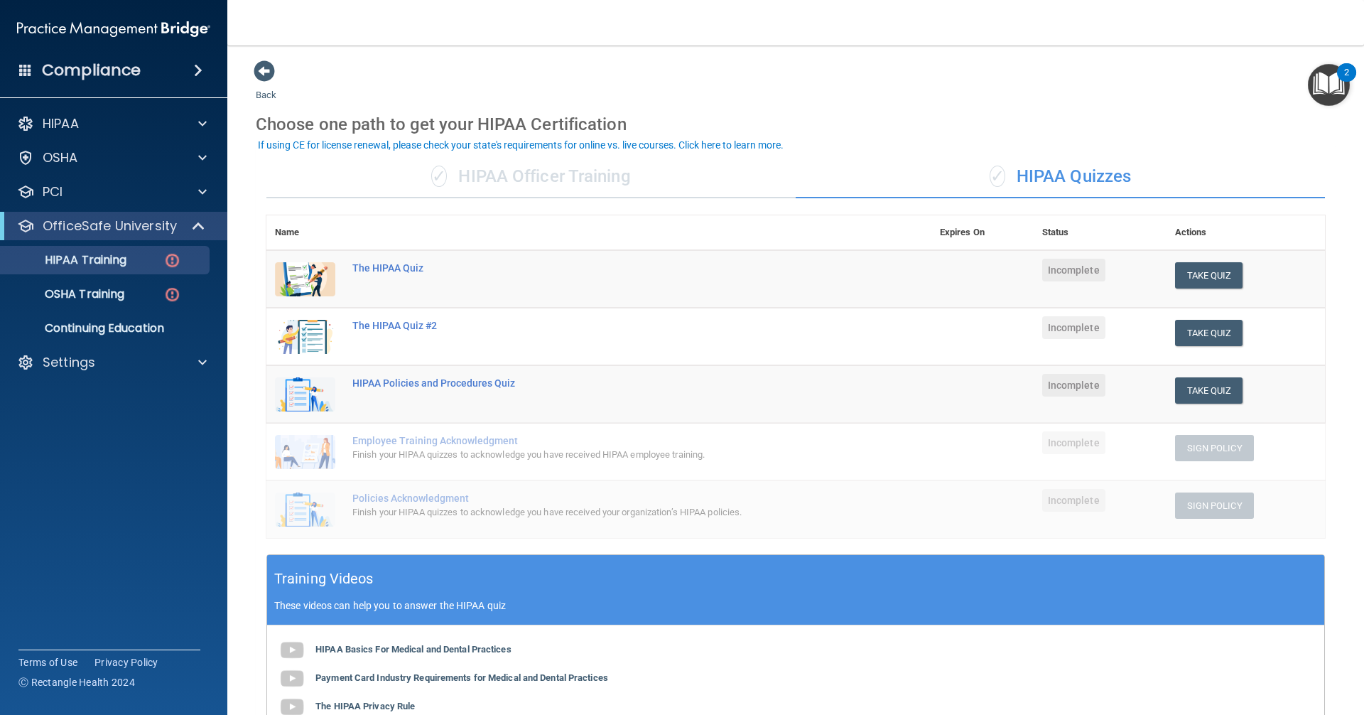
click at [581, 178] on div "✓ HIPAA Officer Training" at bounding box center [530, 177] width 529 height 43
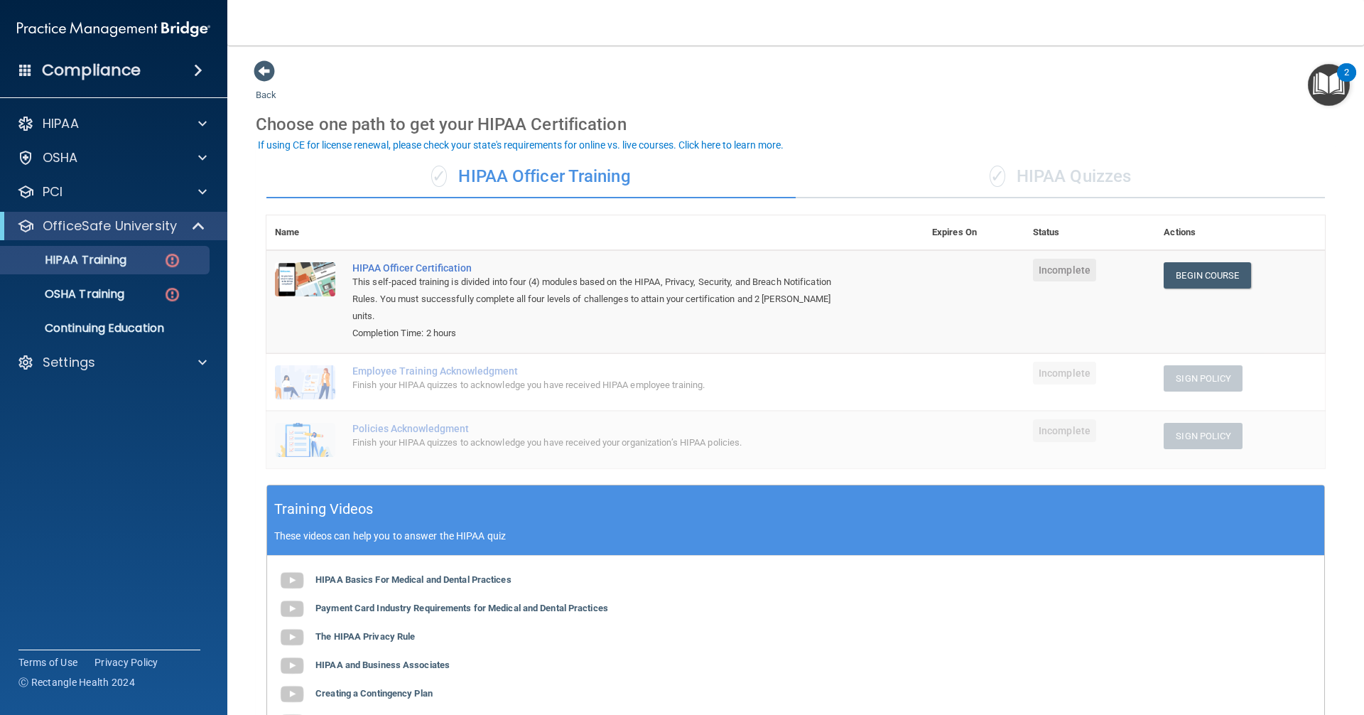
click at [1021, 176] on div "✓ HIPAA Quizzes" at bounding box center [1060, 177] width 529 height 43
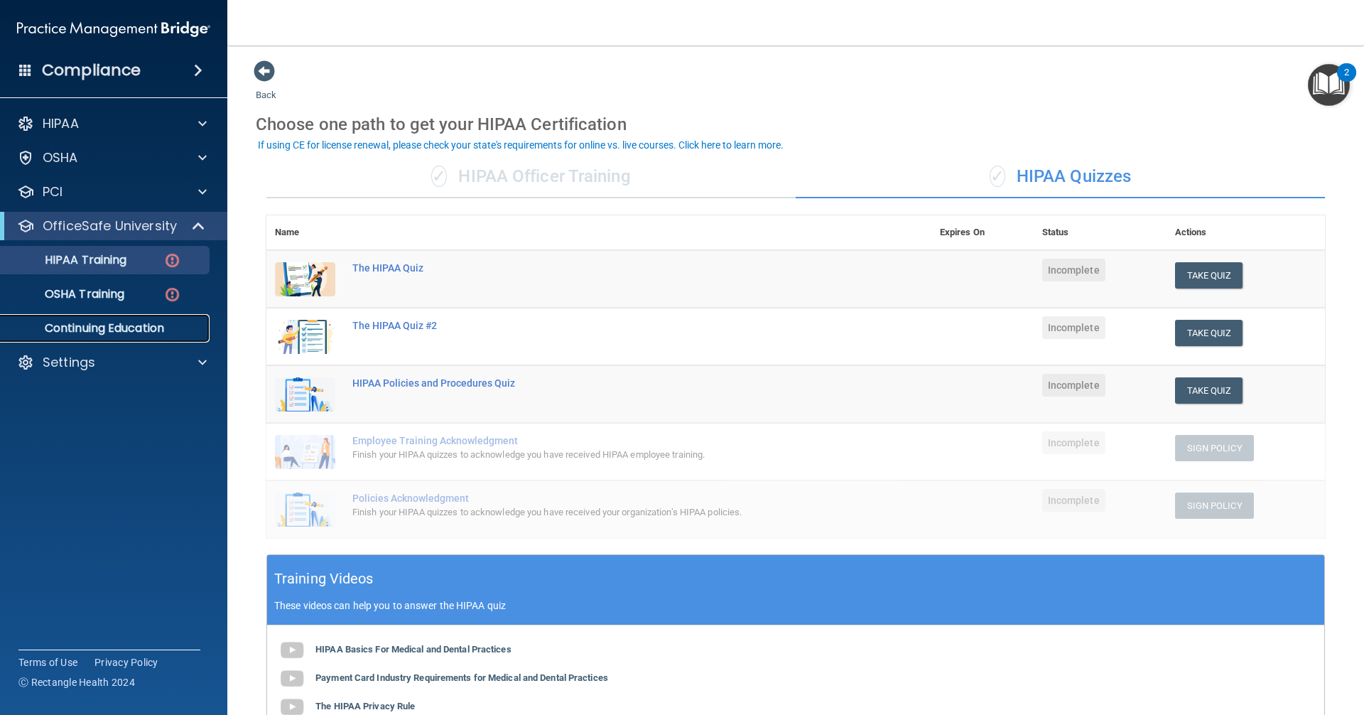
click at [112, 331] on p "Continuing Education" at bounding box center [106, 328] width 194 height 14
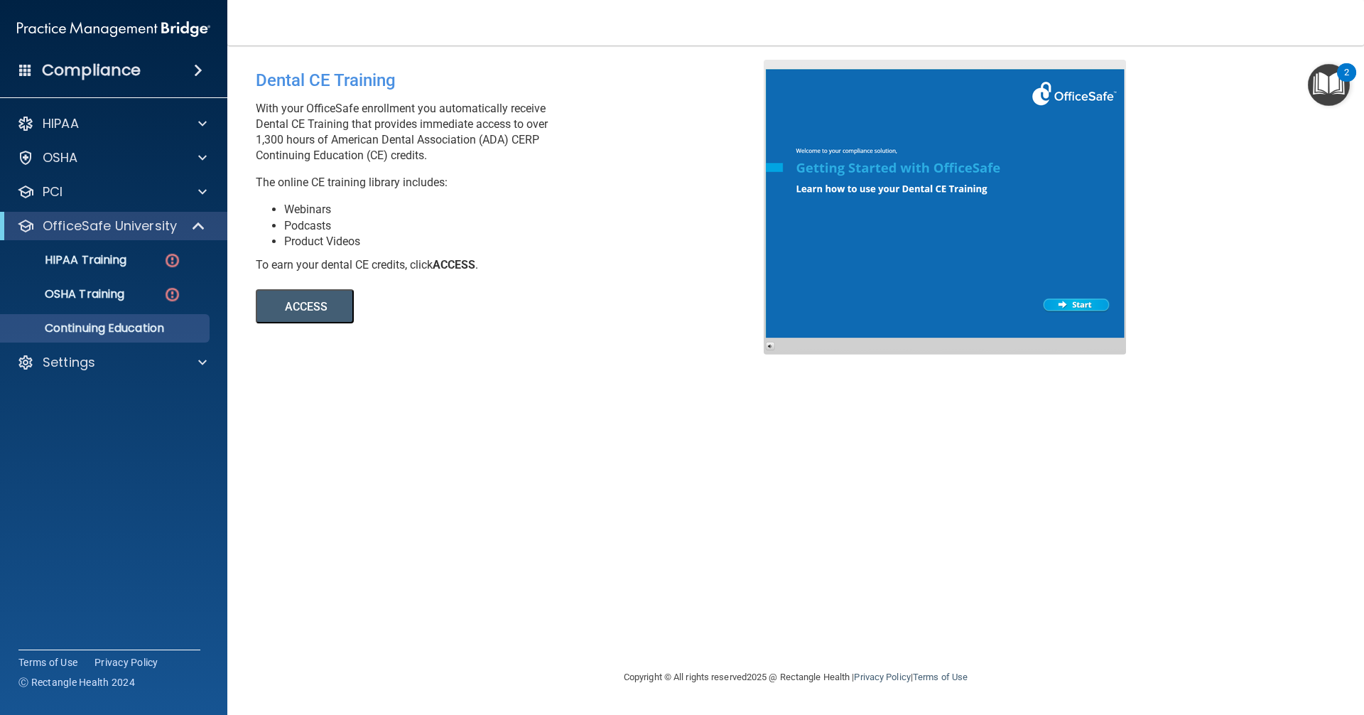
click at [327, 304] on button "ACCESS" at bounding box center [305, 306] width 98 height 34
click at [92, 124] on div "HIPAA" at bounding box center [94, 123] width 176 height 17
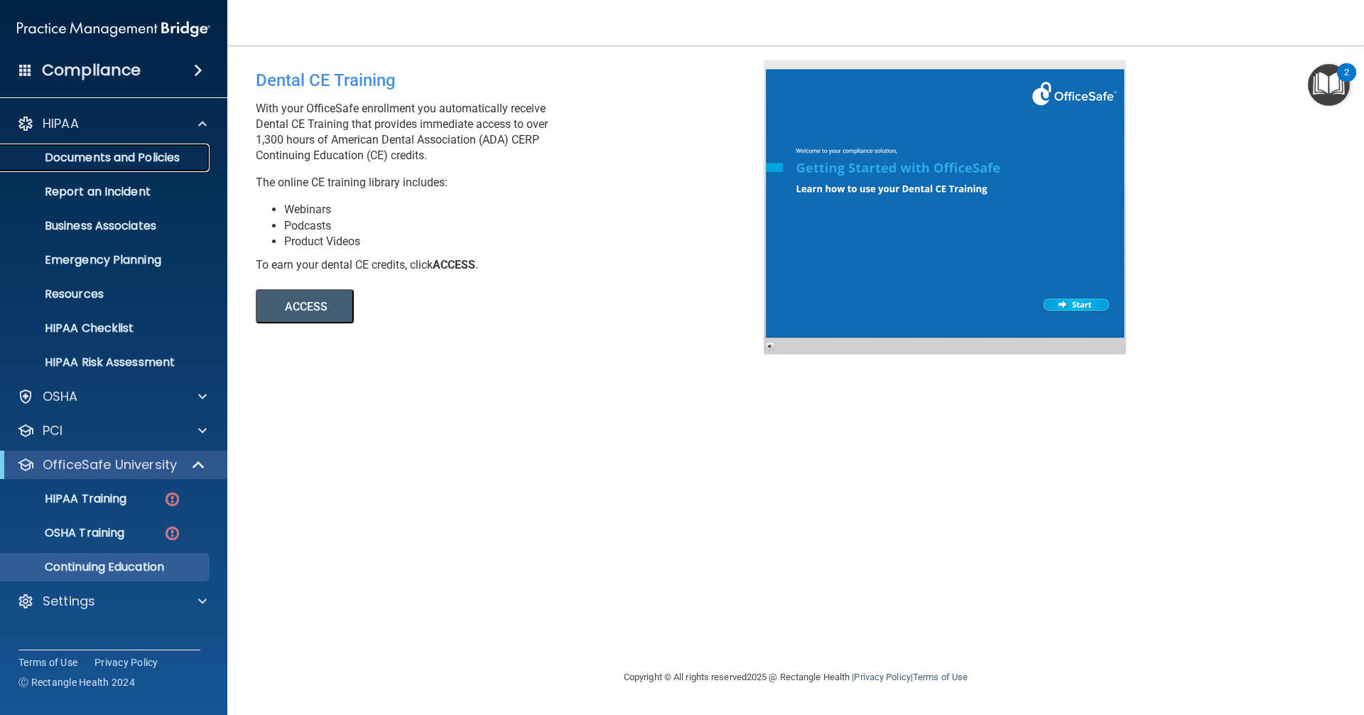
click at [95, 158] on p "Documents and Policies" at bounding box center [106, 158] width 194 height 14
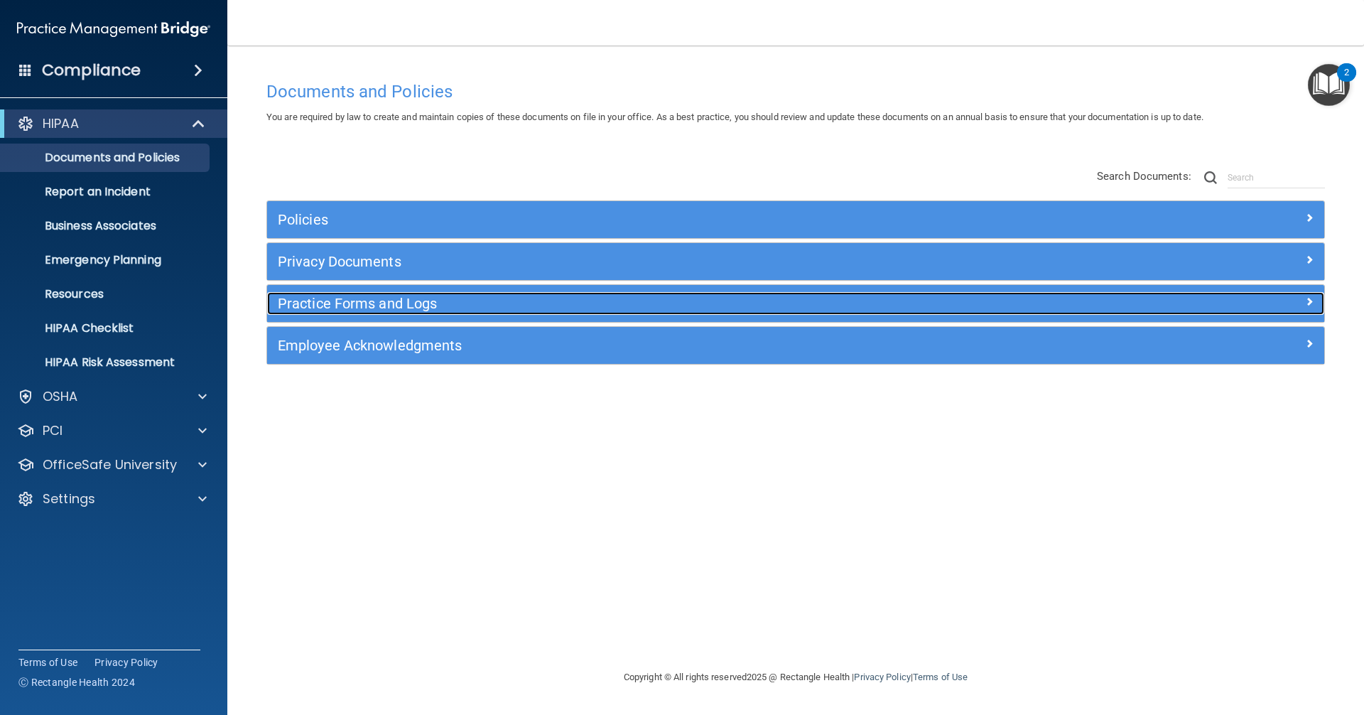
click at [410, 303] on h5 "Practice Forms and Logs" at bounding box center [664, 304] width 772 height 16
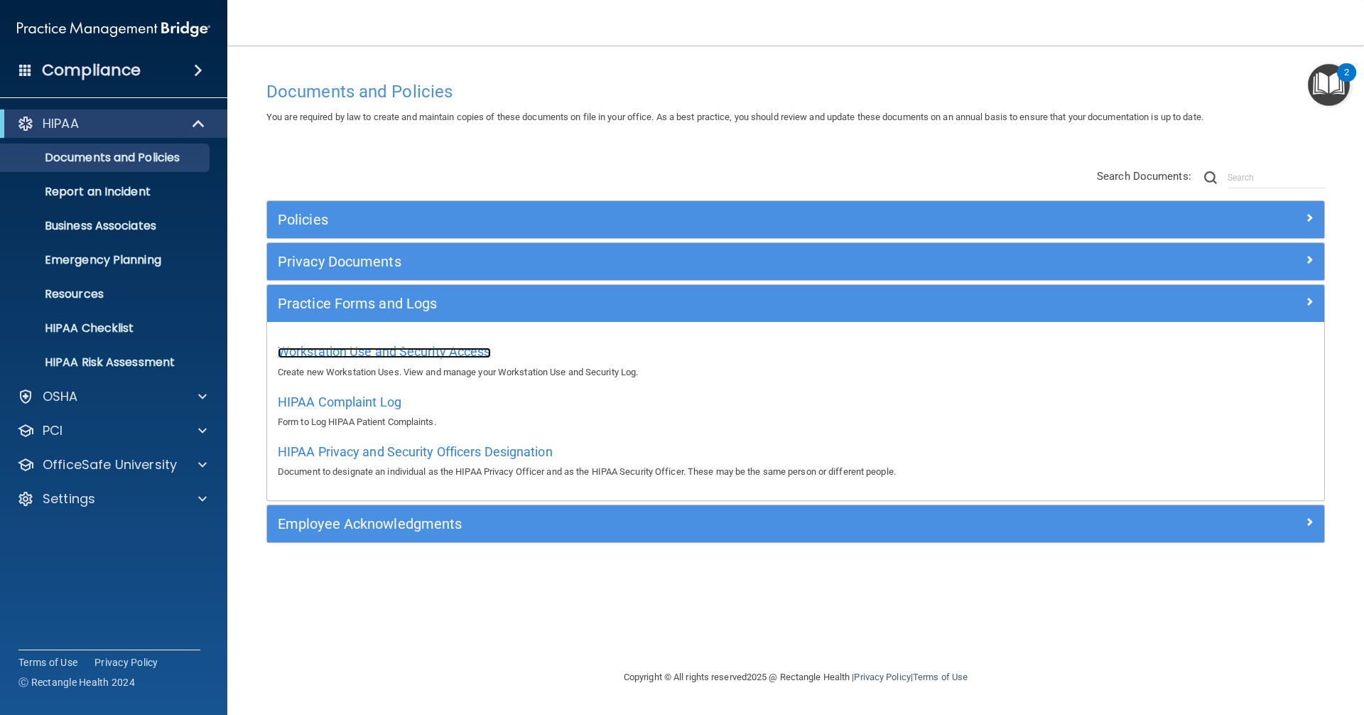
click at [395, 352] on span "Workstation Use and Security Access" at bounding box center [384, 351] width 213 height 15
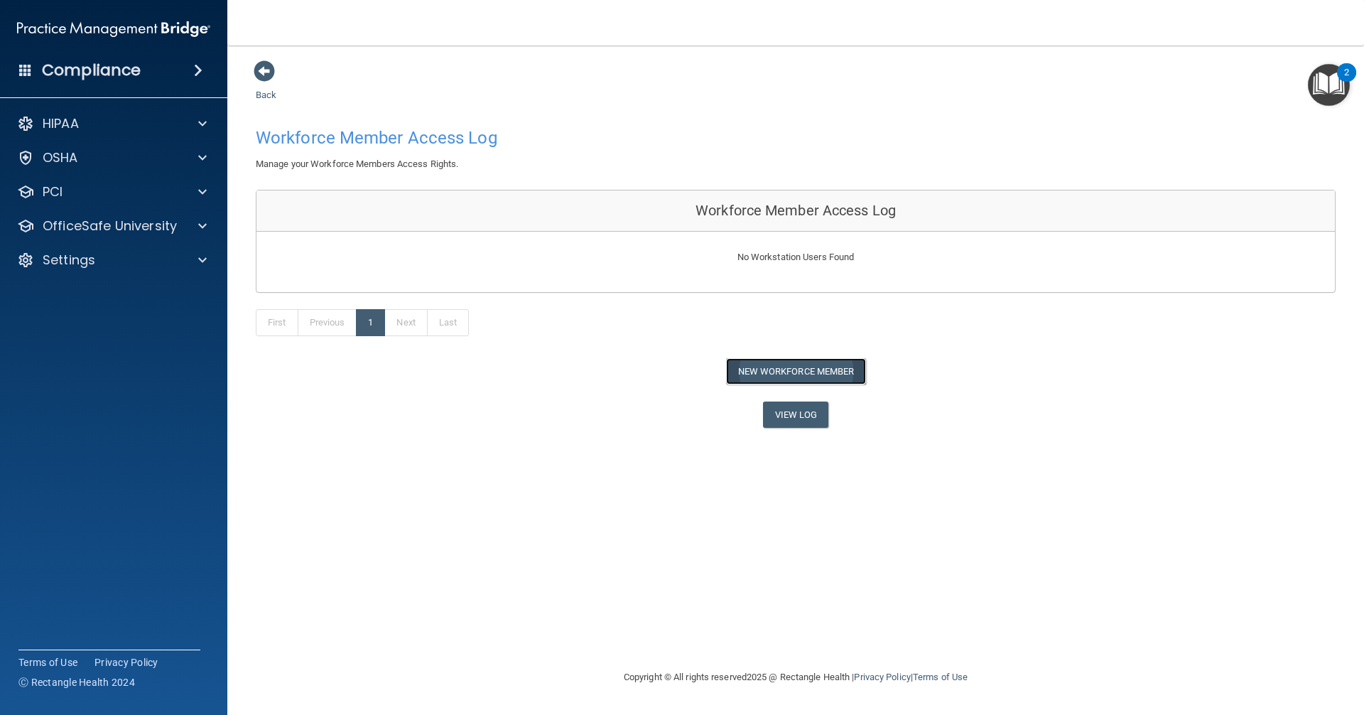
click at [782, 368] on button "New Workforce Member" at bounding box center [796, 371] width 140 height 26
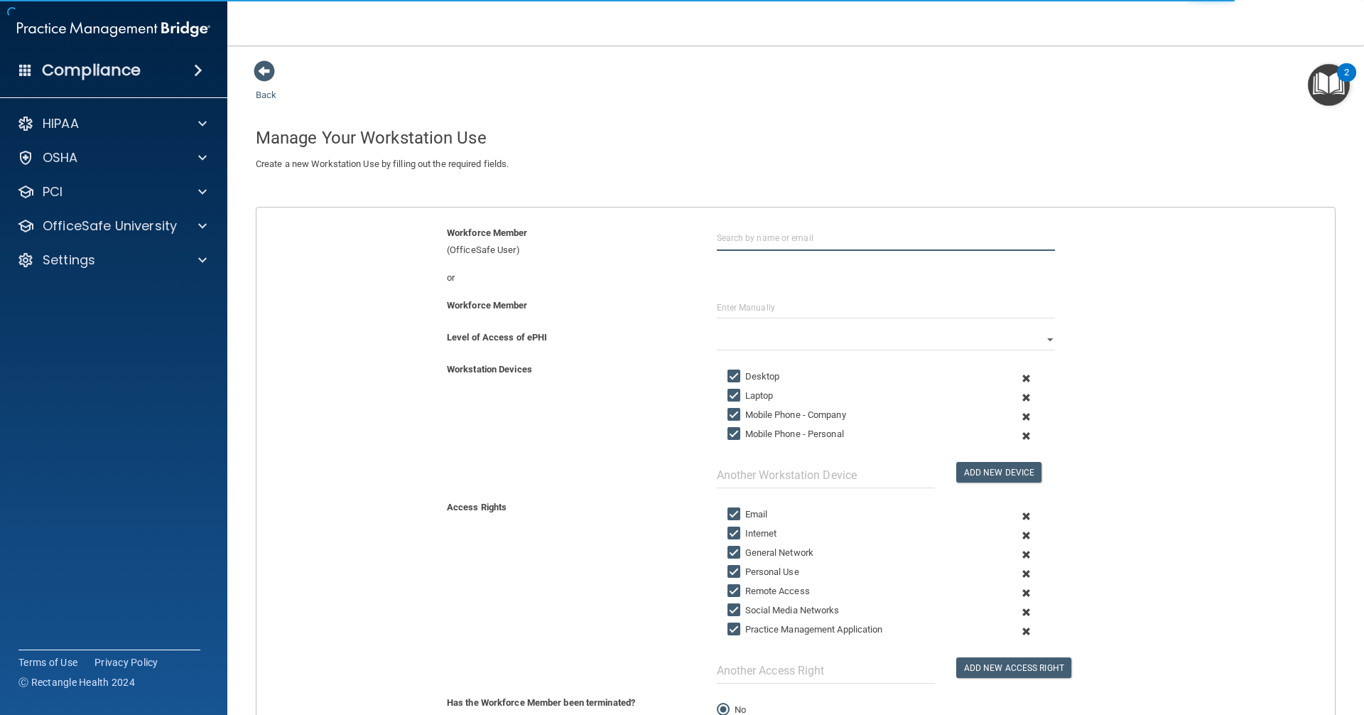
click at [791, 230] on input "text" at bounding box center [886, 238] width 338 height 26
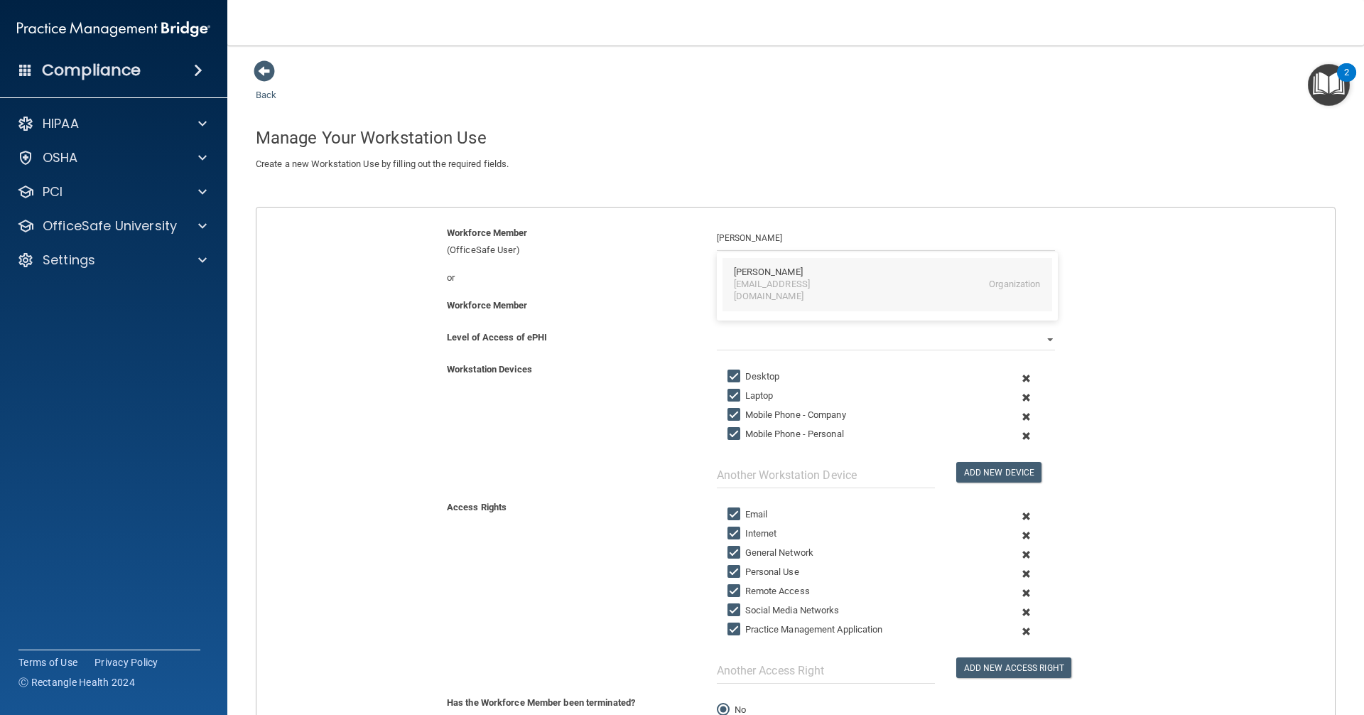
click at [797, 277] on div "[PERSON_NAME]" at bounding box center [887, 272] width 307 height 12
type input "[PERSON_NAME]"
click at [755, 338] on select "Full Limited None" at bounding box center [886, 339] width 338 height 21
select select "0"
click at [717, 329] on select "Full Limited None" at bounding box center [886, 339] width 338 height 21
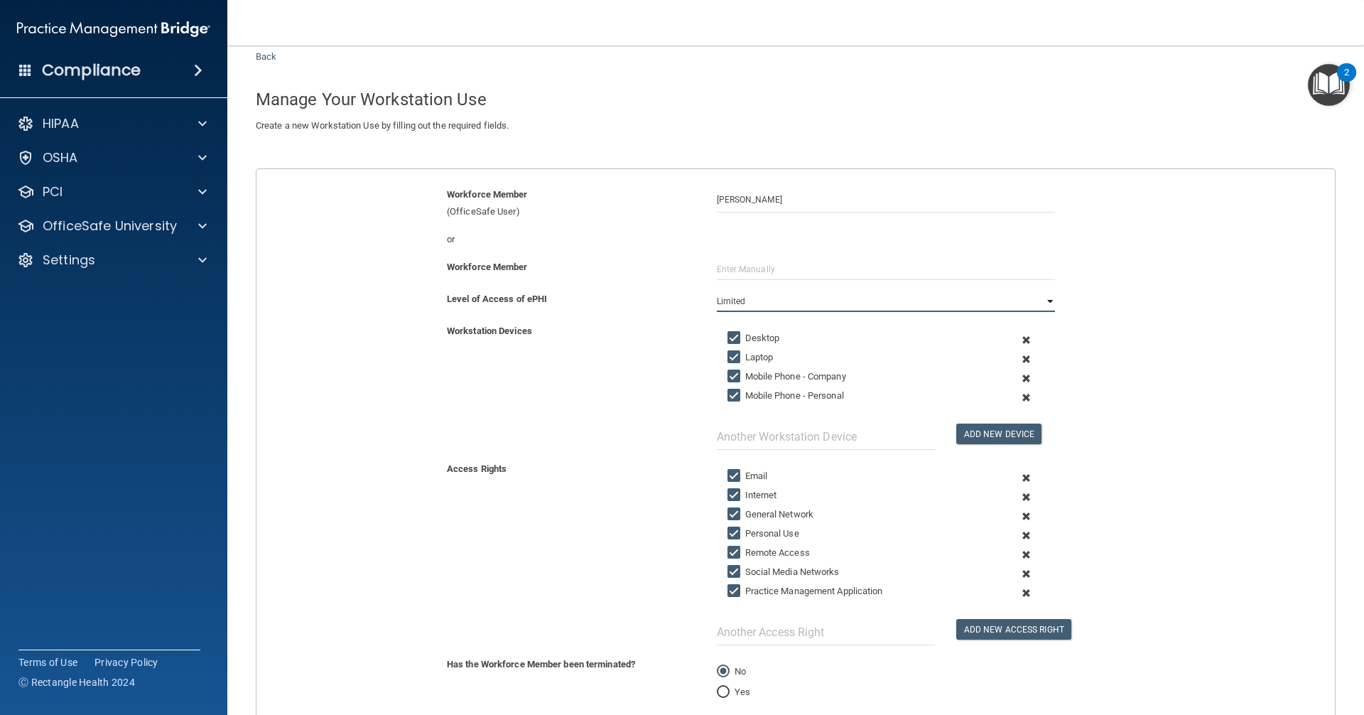
scroll to position [71, 0]
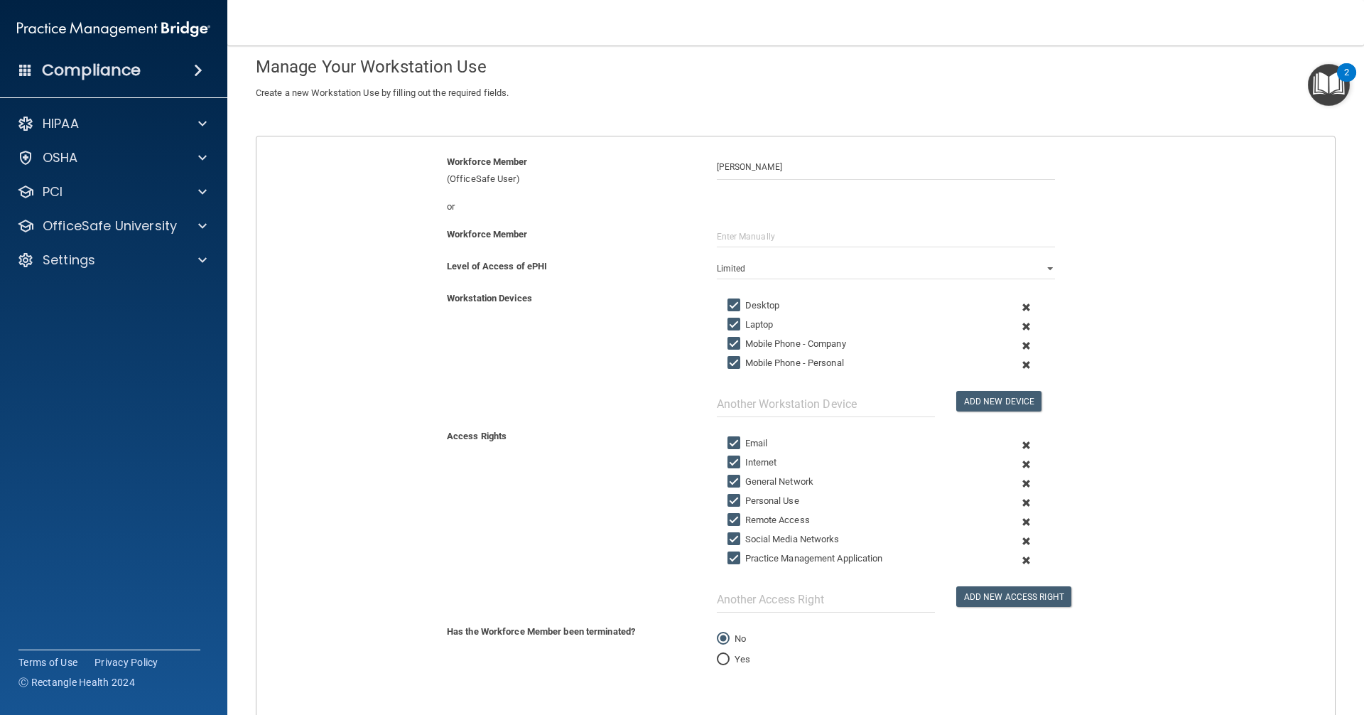
click at [1016, 345] on span at bounding box center [1026, 345] width 35 height 19
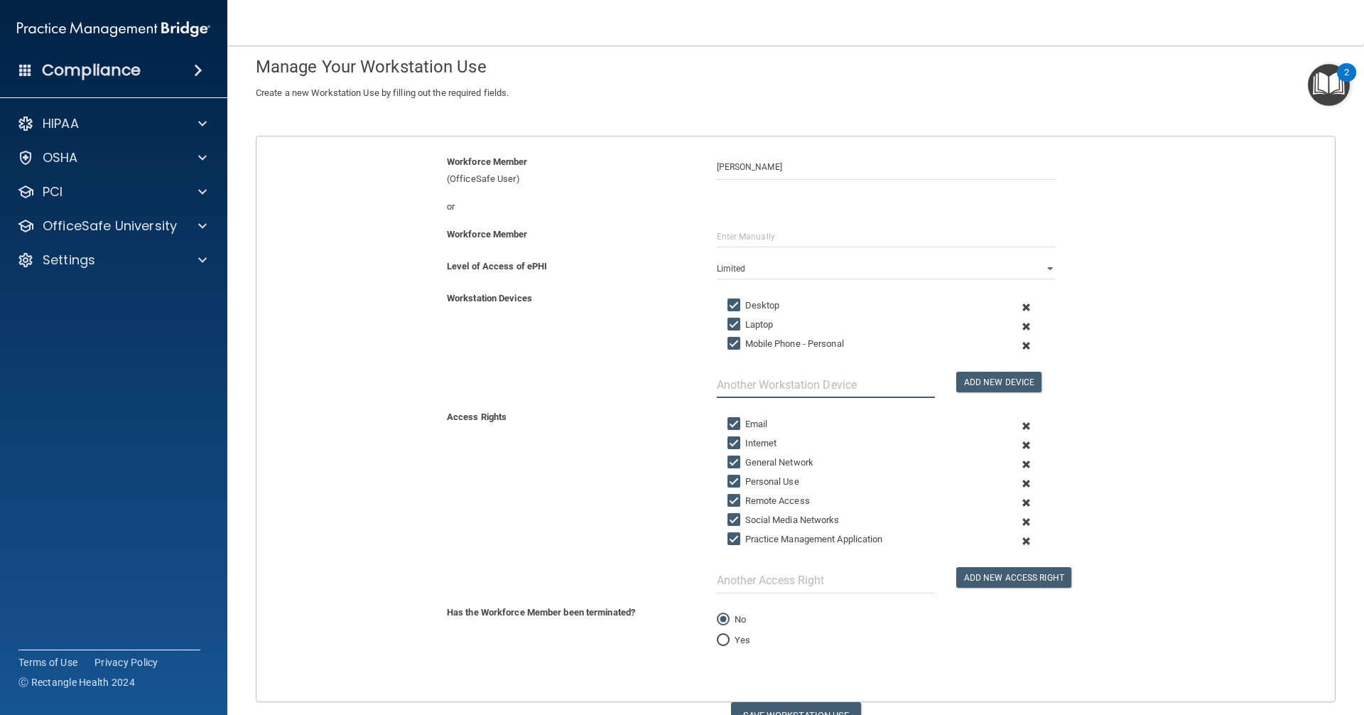
click at [822, 384] on input "text" at bounding box center [826, 385] width 218 height 26
type input "IPAD"
click at [987, 379] on button "Add New Device" at bounding box center [999, 382] width 85 height 21
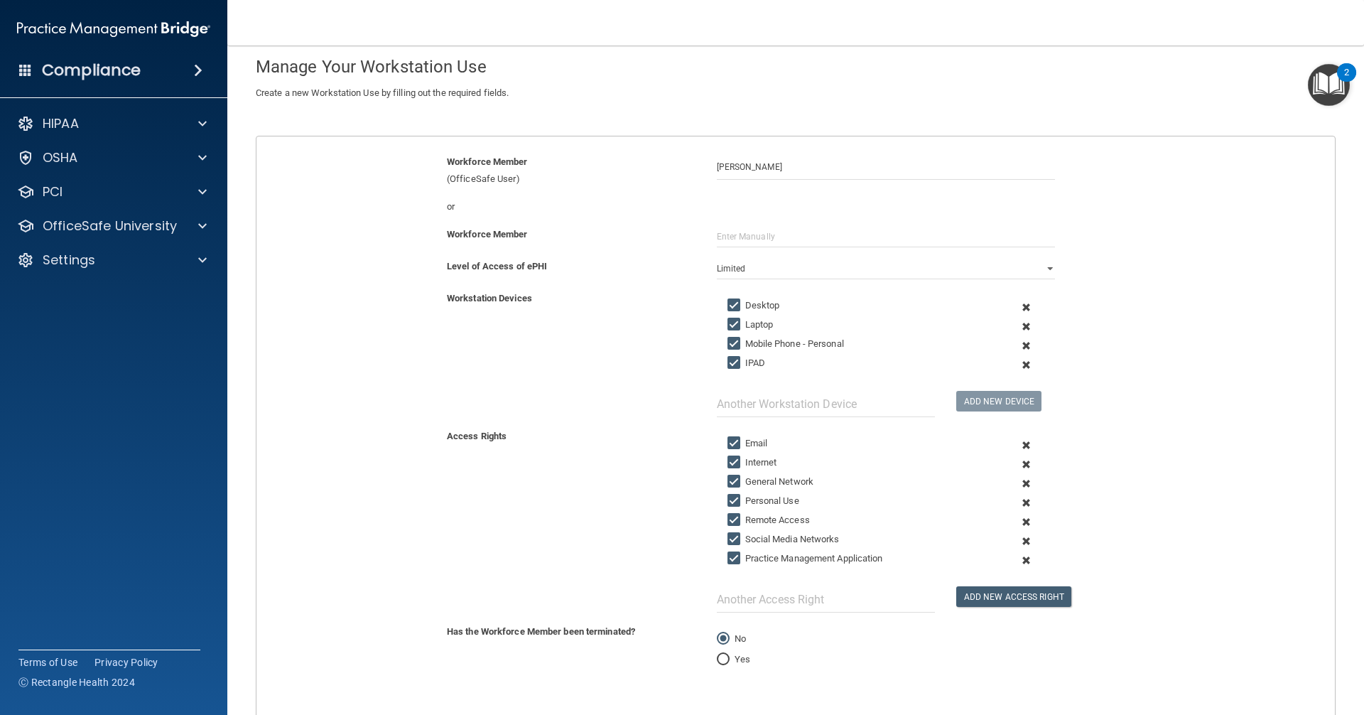
click at [1016, 521] on span at bounding box center [1026, 521] width 35 height 19
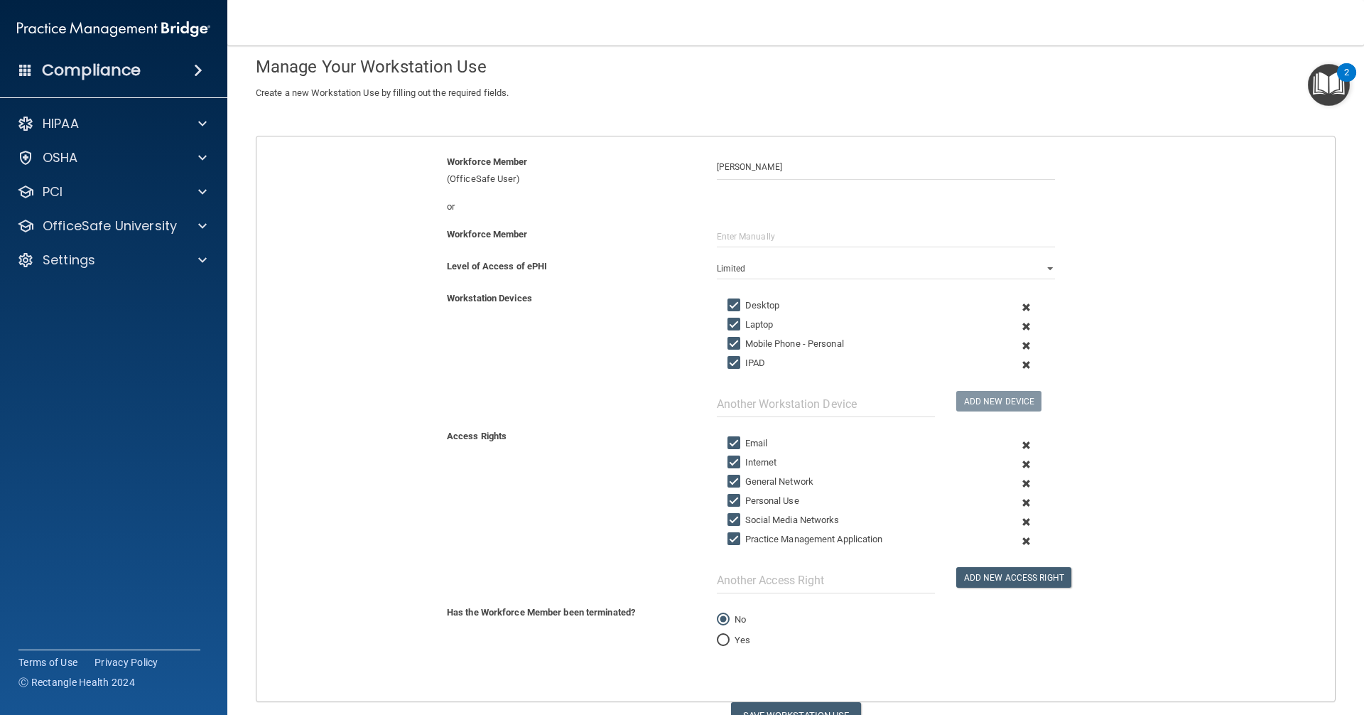
scroll to position [141, 0]
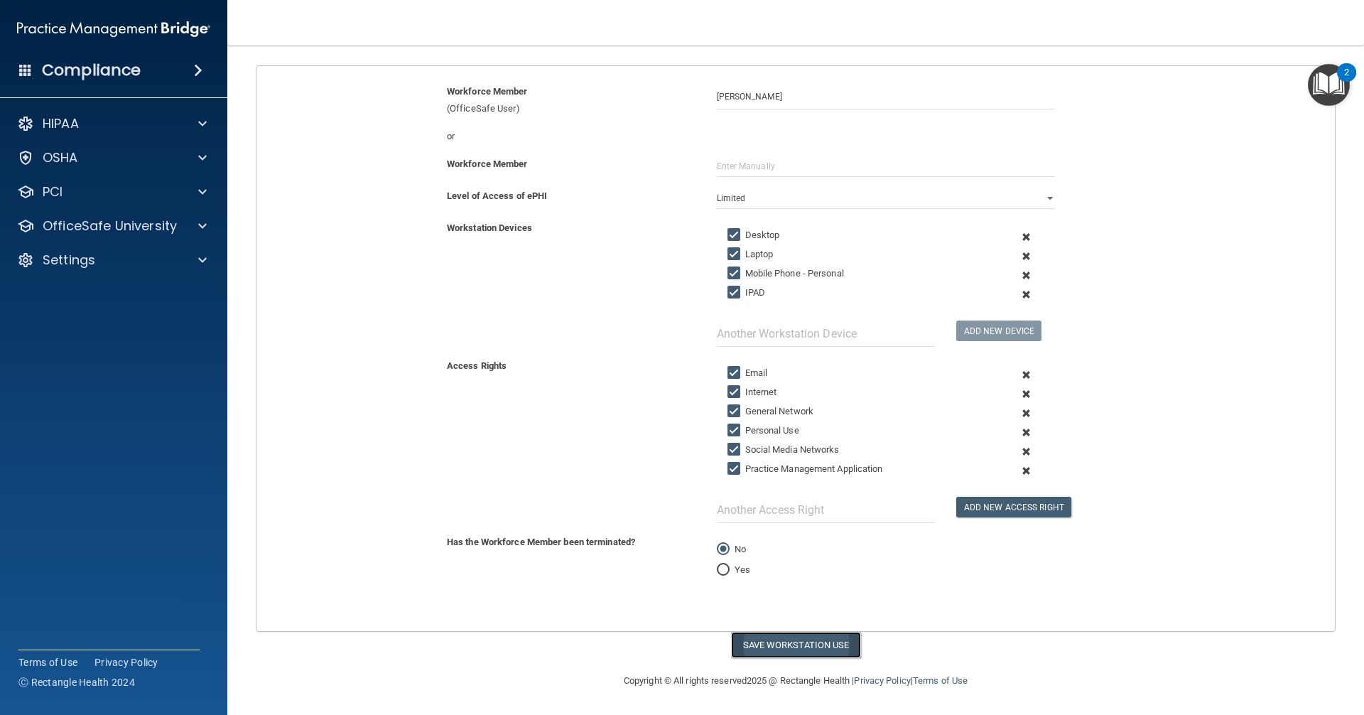
click at [784, 645] on button "Save Workstation Use" at bounding box center [796, 645] width 130 height 26
select select "? string:Full ?"
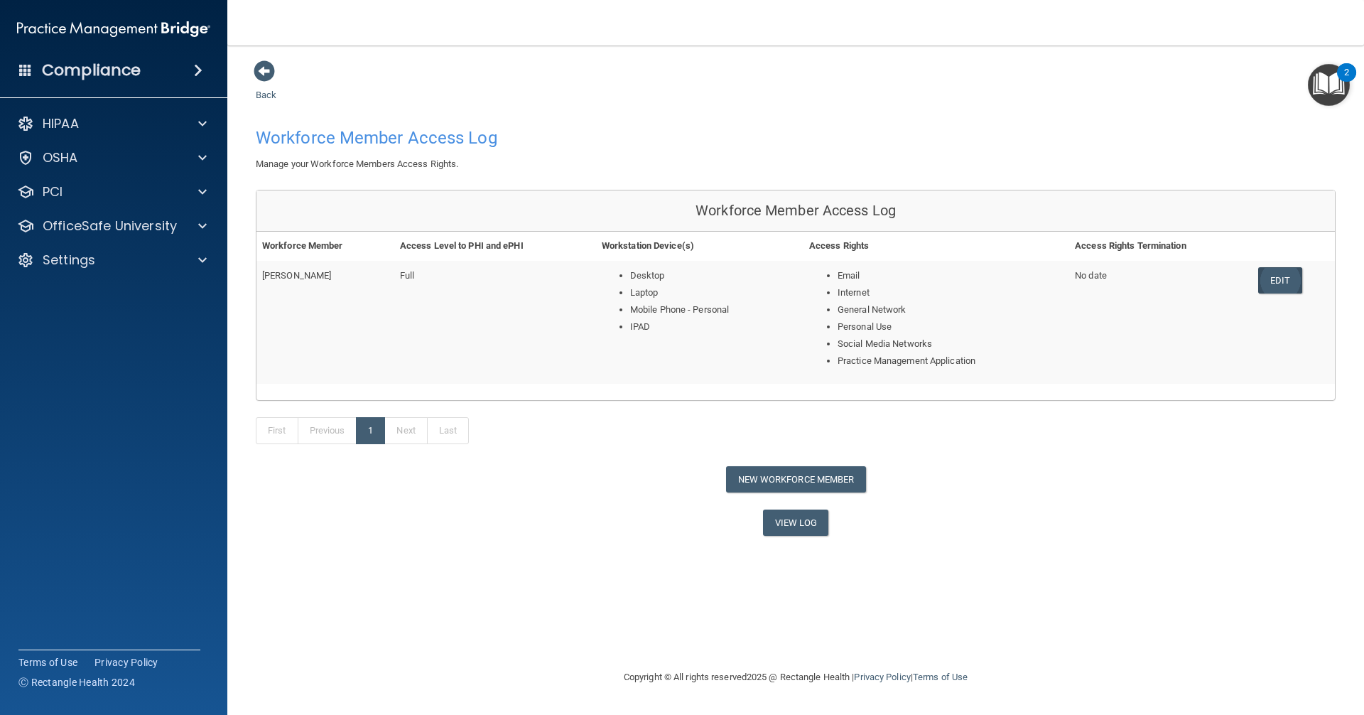
click at [1286, 281] on link "Edit" at bounding box center [1280, 280] width 43 height 26
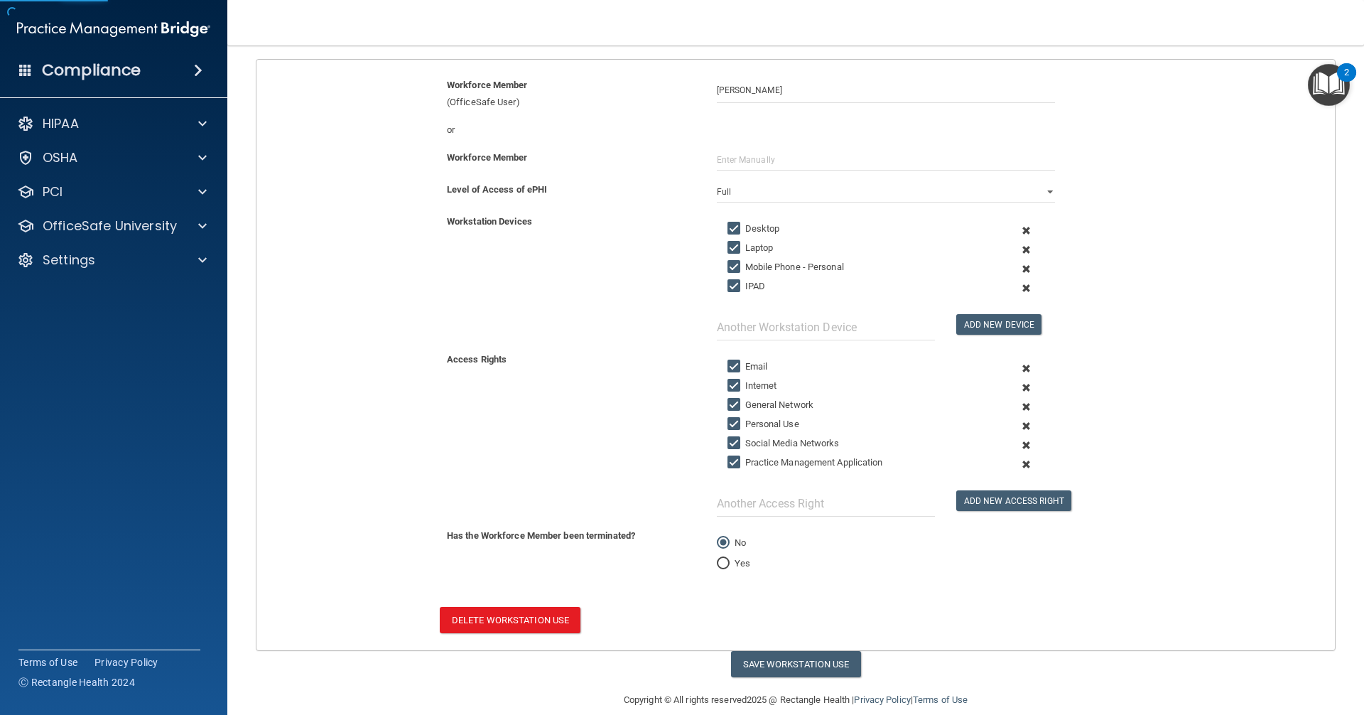
scroll to position [167, 0]
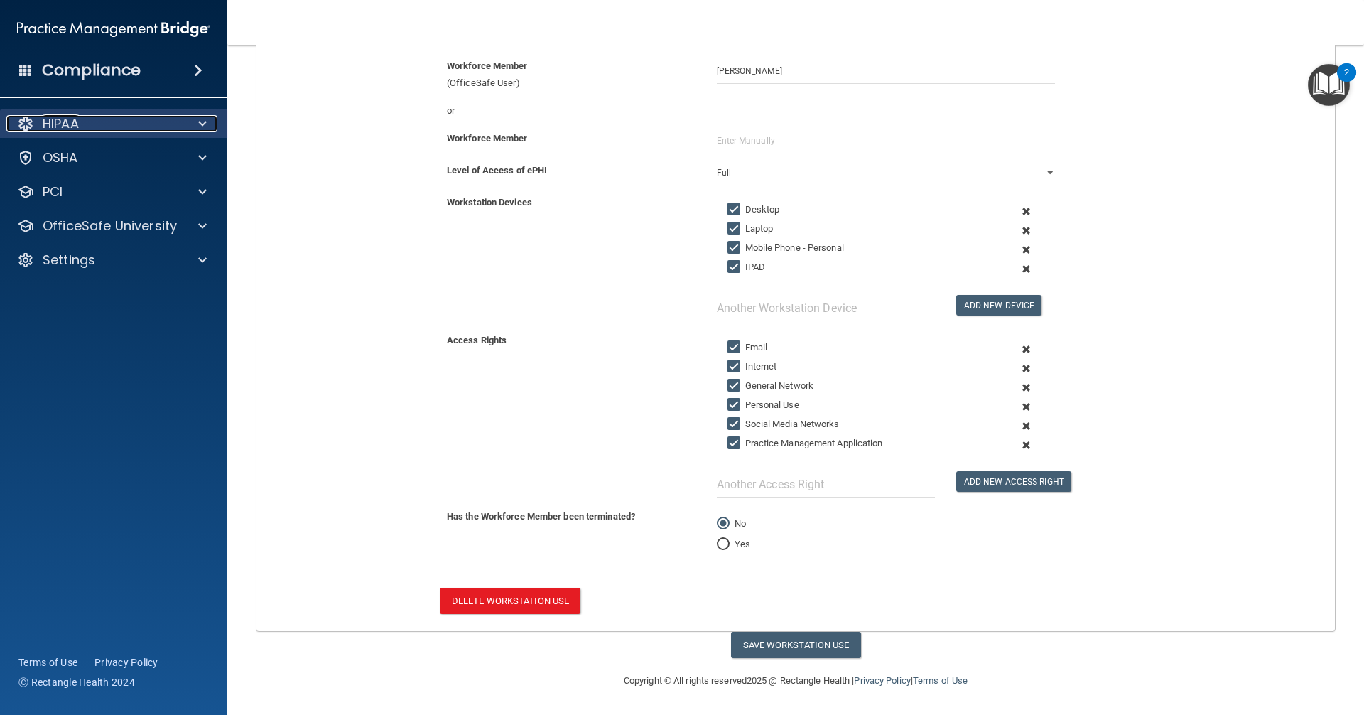
click at [88, 117] on div "HIPAA" at bounding box center [94, 123] width 176 height 17
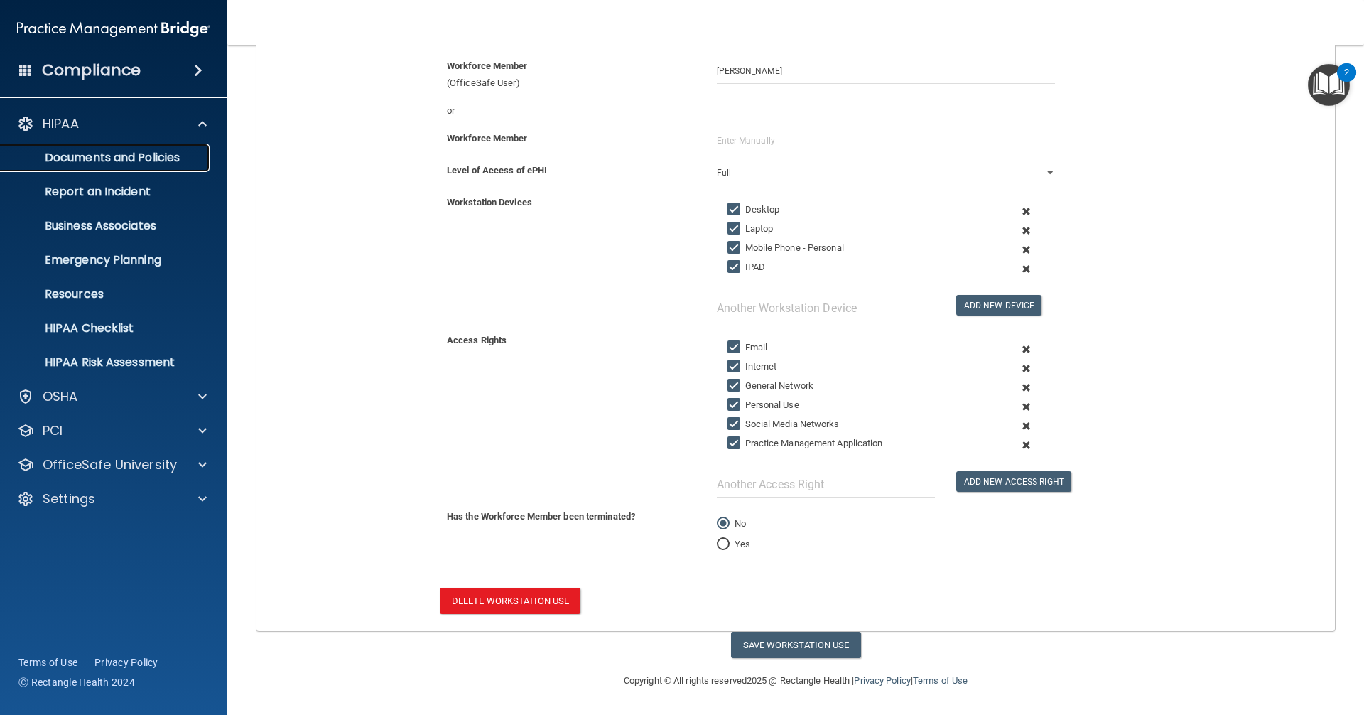
click at [117, 151] on p "Documents and Policies" at bounding box center [106, 158] width 194 height 14
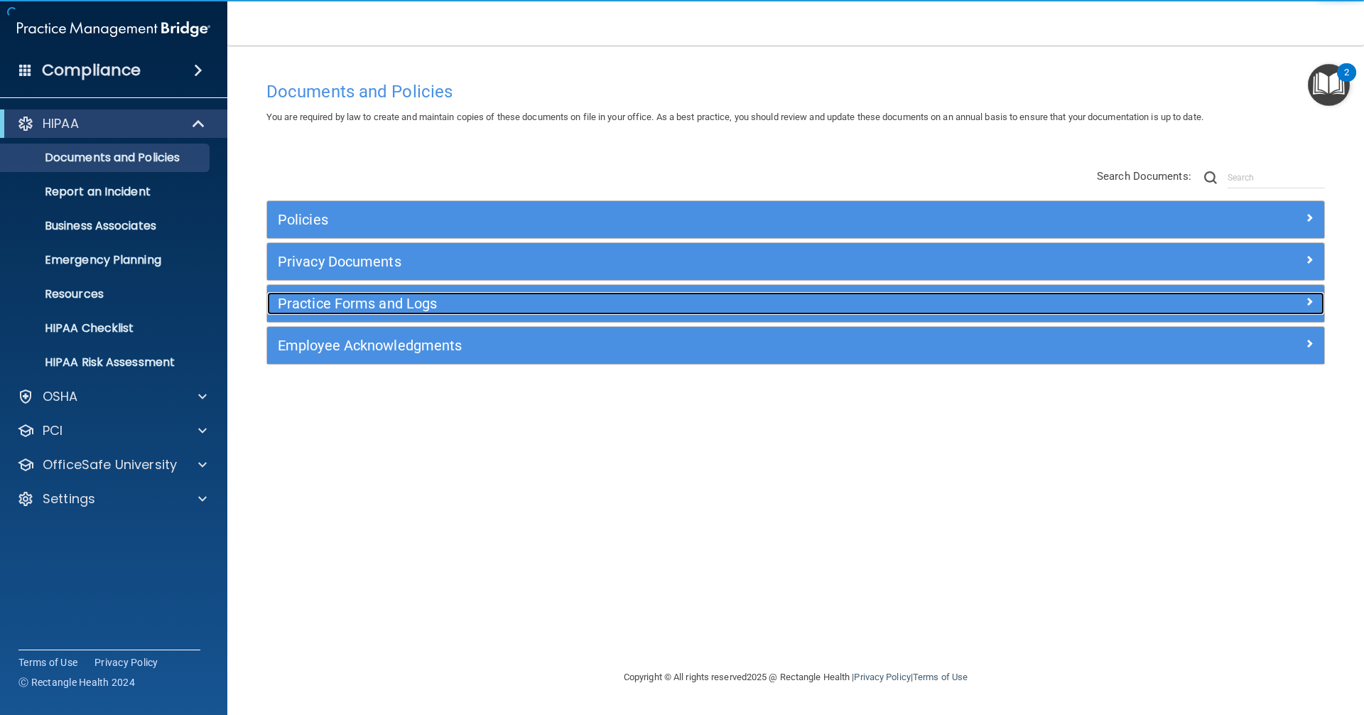
click at [499, 311] on h5 "Practice Forms and Logs" at bounding box center [664, 304] width 772 height 16
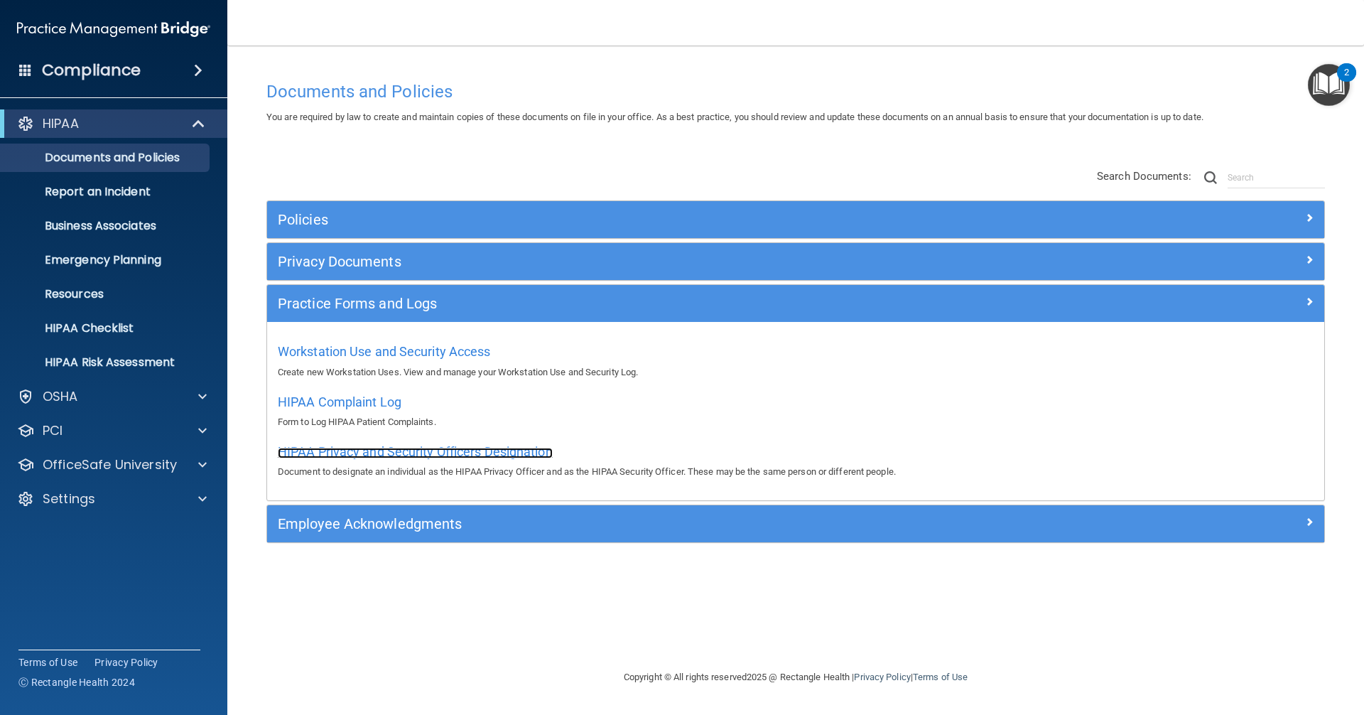
click at [399, 455] on span "HIPAA Privacy and Security Officers Designation" at bounding box center [415, 451] width 275 height 15
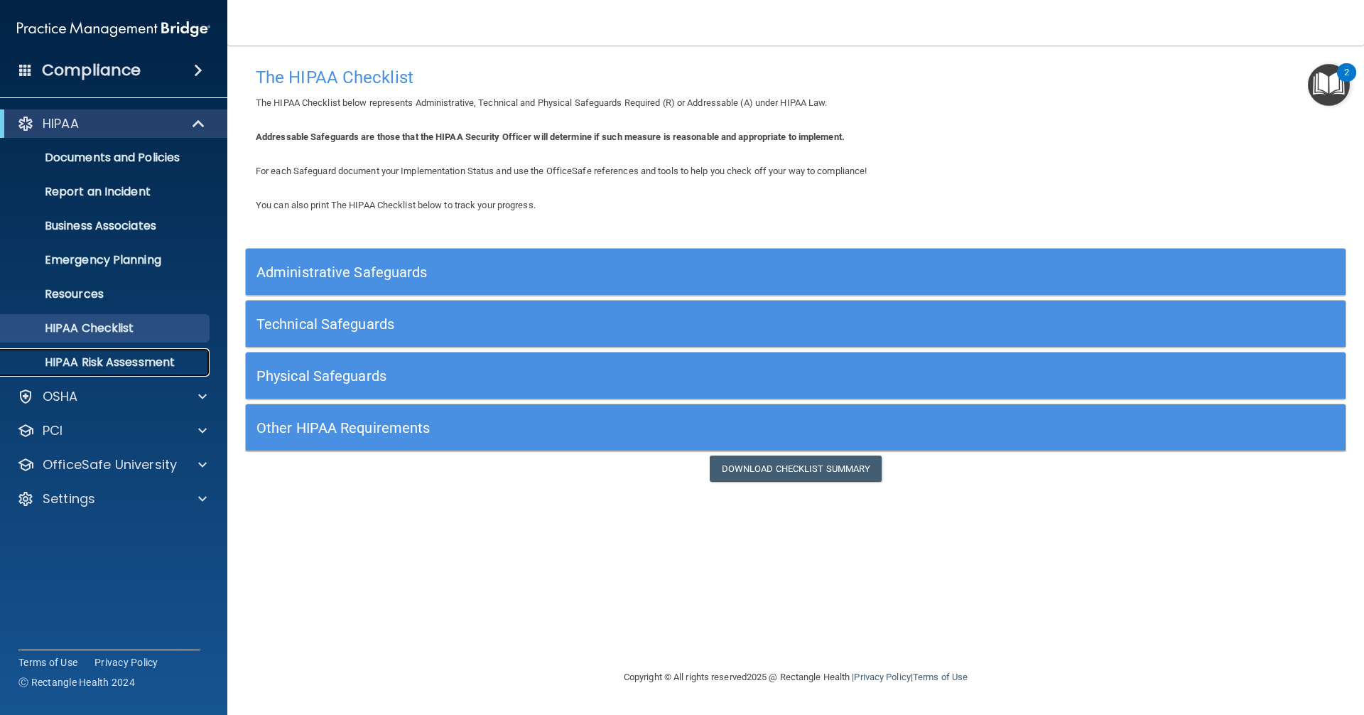
click at [85, 368] on p "HIPAA Risk Assessment" at bounding box center [106, 362] width 194 height 14
